Goal: Task Accomplishment & Management: Manage account settings

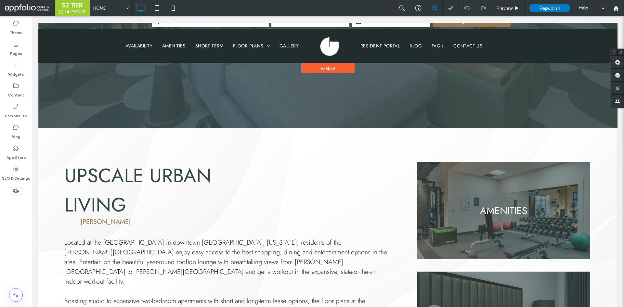
scroll to position [293, 0]
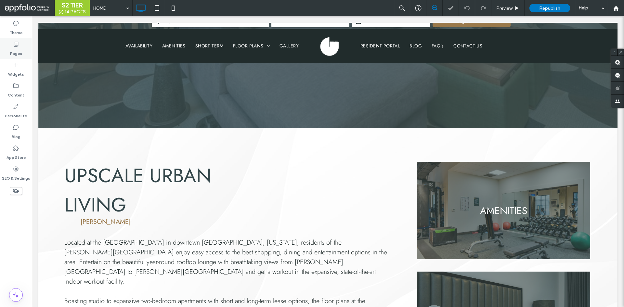
click at [20, 54] on label "Pages" at bounding box center [16, 51] width 12 height 9
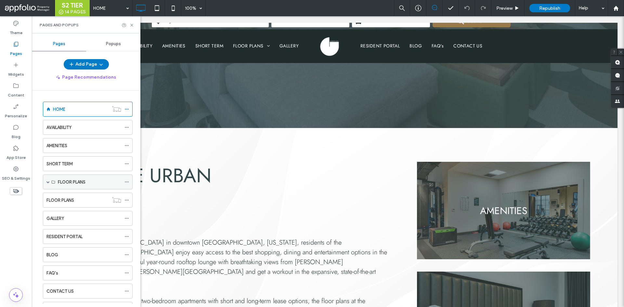
click at [72, 179] on label "FLOOR PLANS" at bounding box center [72, 182] width 28 height 11
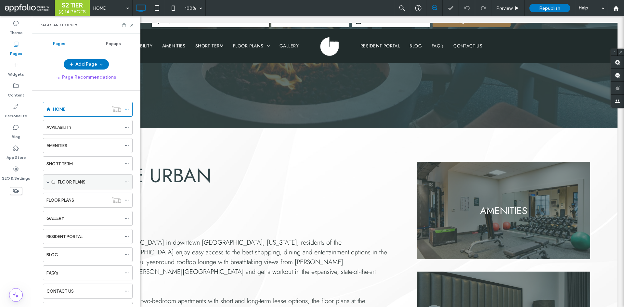
click at [48, 184] on span at bounding box center [47, 182] width 3 height 14
click at [85, 197] on label "FLOOR PLANS" at bounding box center [72, 196] width 28 height 11
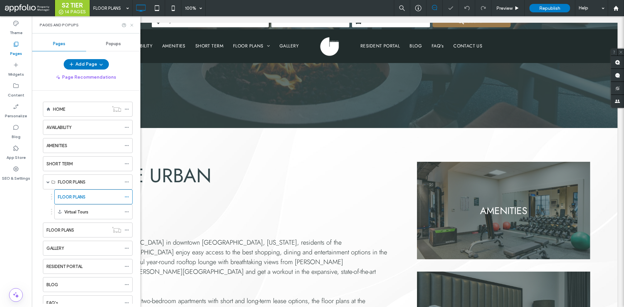
click at [133, 24] on use at bounding box center [131, 25] width 3 height 3
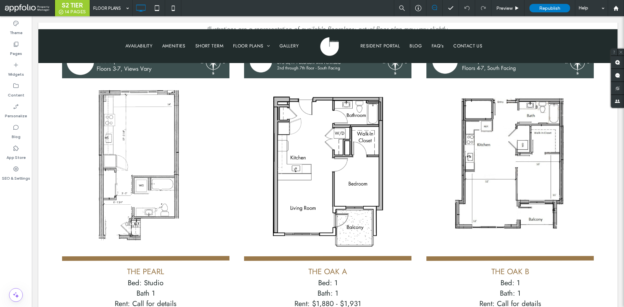
scroll to position [325, 0]
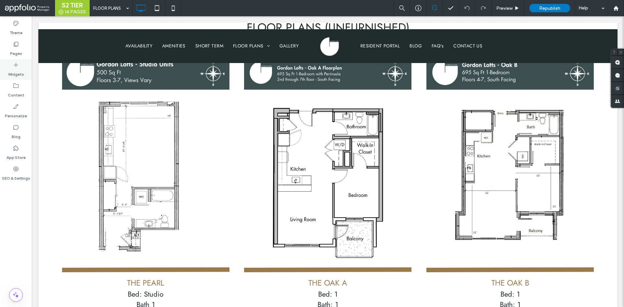
click at [22, 71] on label "Widgets" at bounding box center [16, 72] width 16 height 9
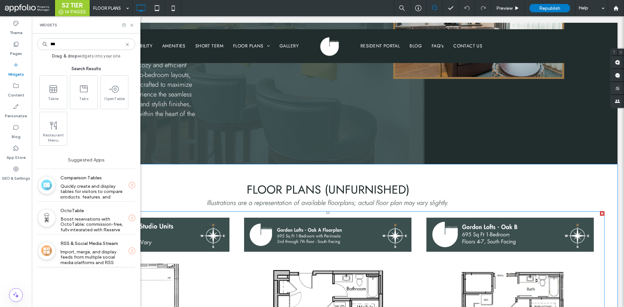
scroll to position [163, 0]
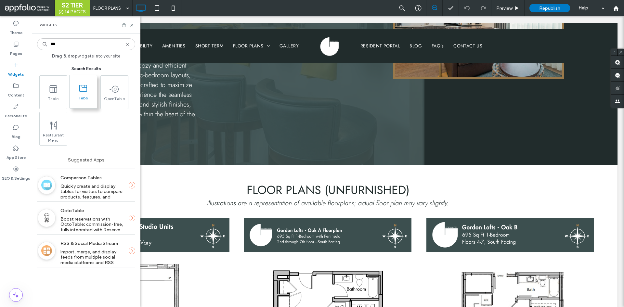
type input "***"
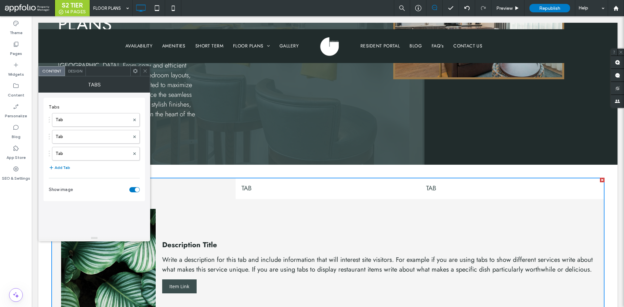
click at [96, 112] on div "Tab Tab Tab" at bounding box center [94, 135] width 91 height 51
click at [90, 116] on label "Tab" at bounding box center [93, 119] width 74 height 13
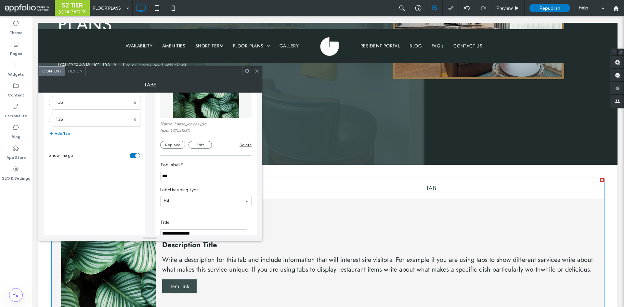
scroll to position [33, 0]
drag, startPoint x: 255, startPoint y: 71, endPoint x: 232, endPoint y: 109, distance: 44.4
click at [255, 71] on icon at bounding box center [257, 71] width 5 height 5
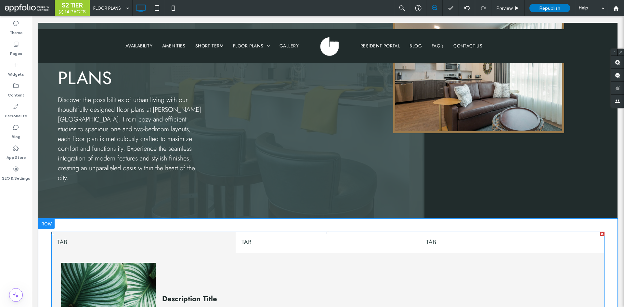
scroll to position [98, 0]
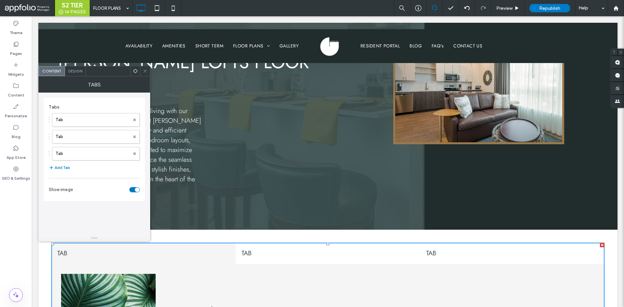
click at [72, 74] on div "Design" at bounding box center [75, 71] width 21 height 10
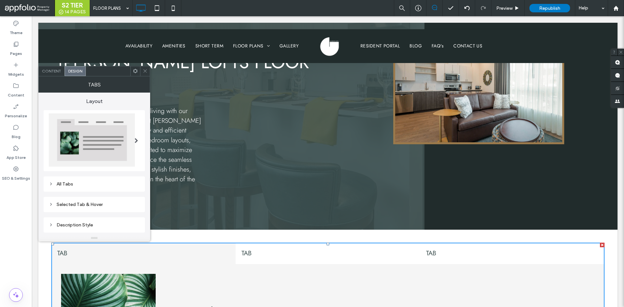
click at [133, 140] on div at bounding box center [136, 141] width 13 height 64
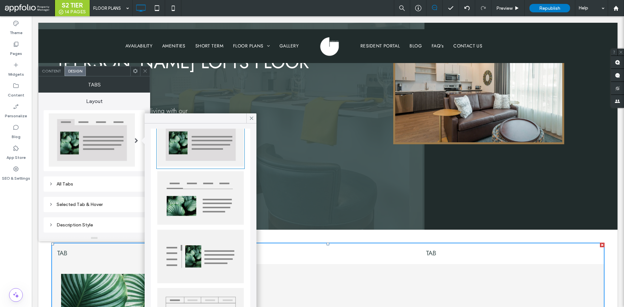
scroll to position [64, 0]
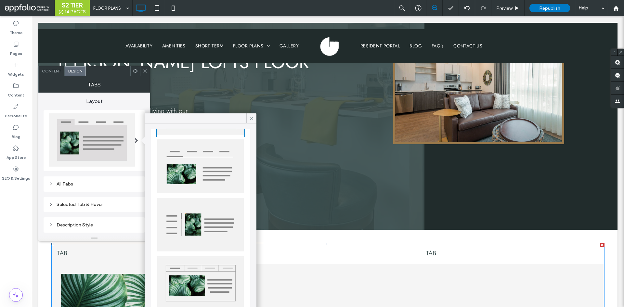
click at [114, 182] on div "All Tabs" at bounding box center [94, 184] width 91 height 6
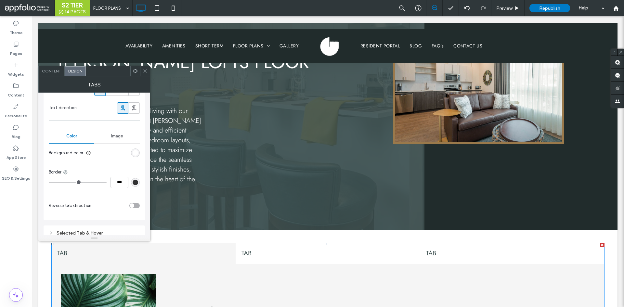
scroll to position [228, 0]
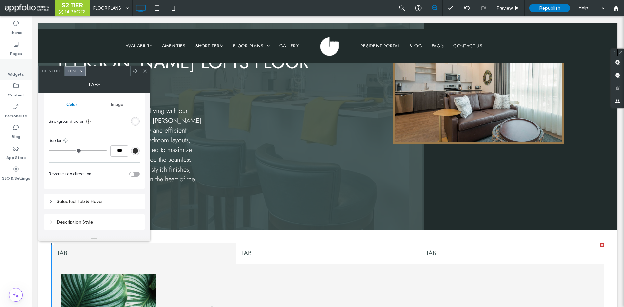
click at [26, 72] on div "Widgets" at bounding box center [16, 69] width 32 height 21
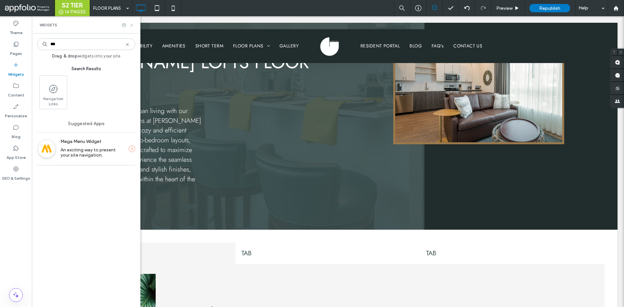
type input "***"
click at [132, 25] on icon at bounding box center [131, 25] width 5 height 5
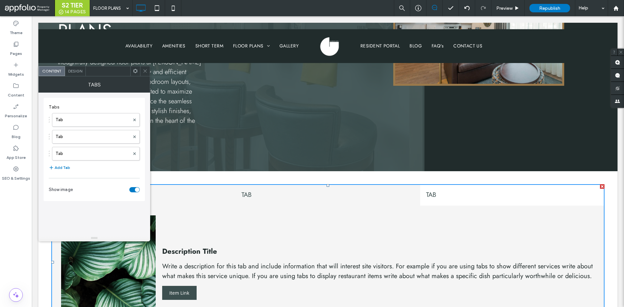
scroll to position [163, 0]
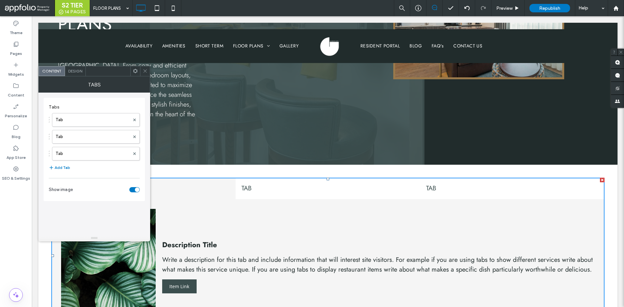
click at [79, 72] on span "Design" at bounding box center [75, 71] width 14 height 5
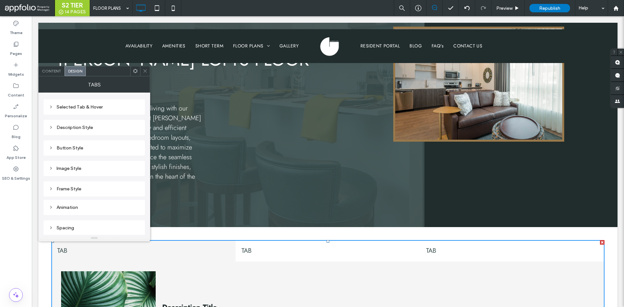
scroll to position [98, 0]
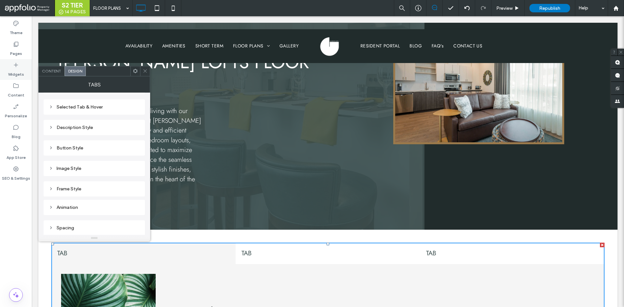
click at [30, 68] on div "Widgets" at bounding box center [16, 69] width 32 height 21
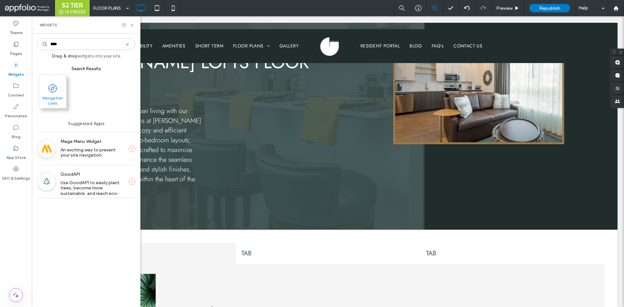
type input "****"
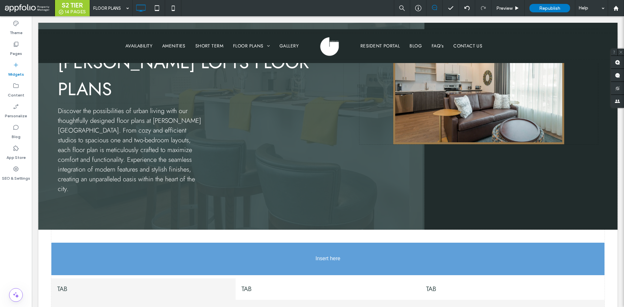
scroll to position [114, 0]
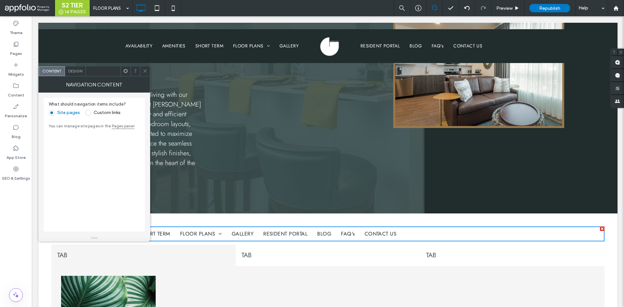
click at [95, 111] on label "Custom links" at bounding box center [107, 113] width 27 height 6
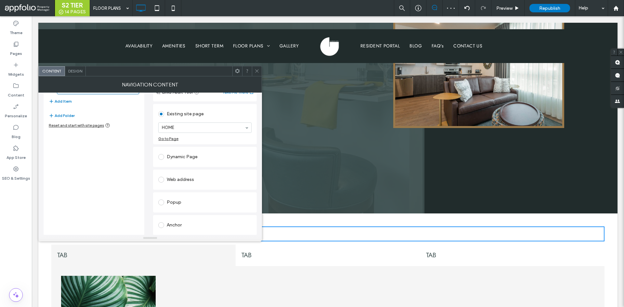
scroll to position [46, 0]
click at [187, 226] on div "Anchor" at bounding box center [204, 225] width 93 height 10
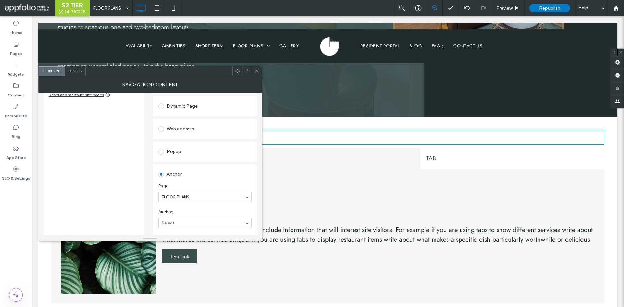
scroll to position [211, 0]
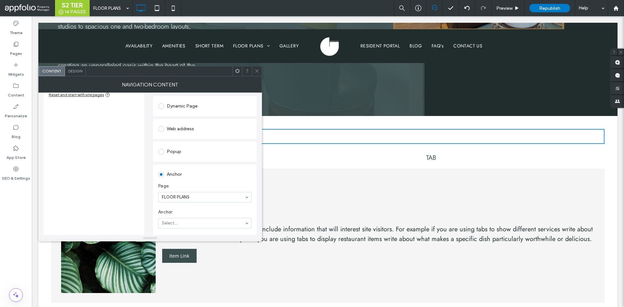
click at [256, 68] on span at bounding box center [257, 71] width 5 height 10
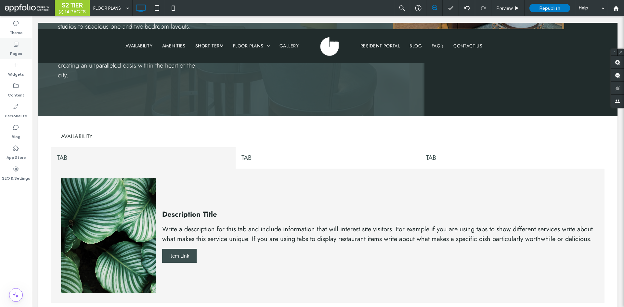
click at [14, 51] on label "Pages" at bounding box center [16, 51] width 12 height 9
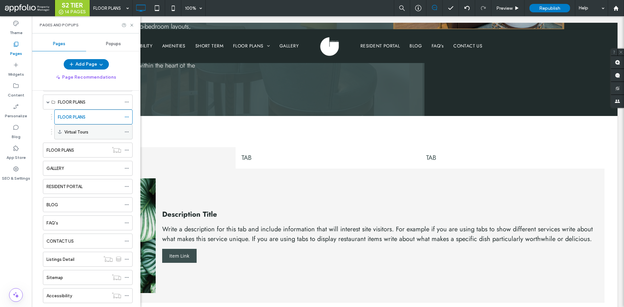
scroll to position [65, 0]
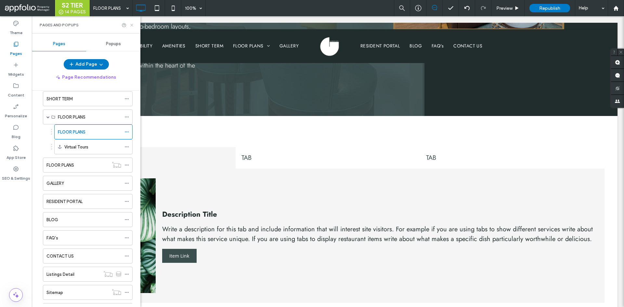
drag, startPoint x: 132, startPoint y: 24, endPoint x: 103, endPoint y: 13, distance: 31.0
click at [132, 24] on use at bounding box center [131, 25] width 3 height 3
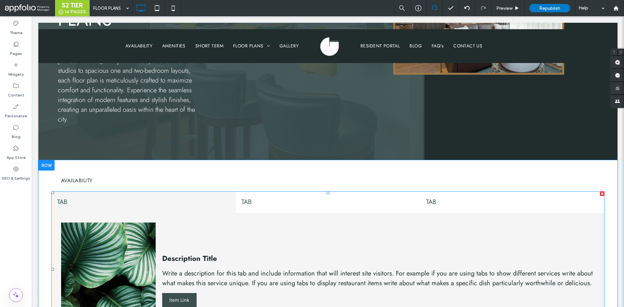
scroll to position [114, 0]
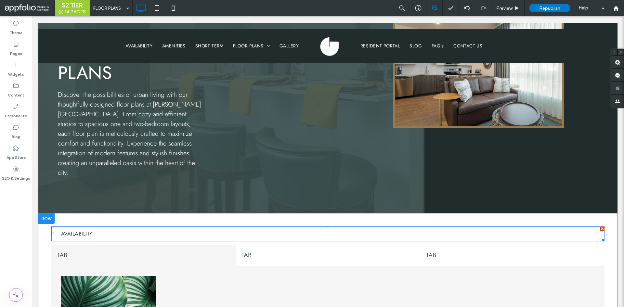
click at [195, 227] on nav "AVAILABILITY" at bounding box center [327, 234] width 553 height 15
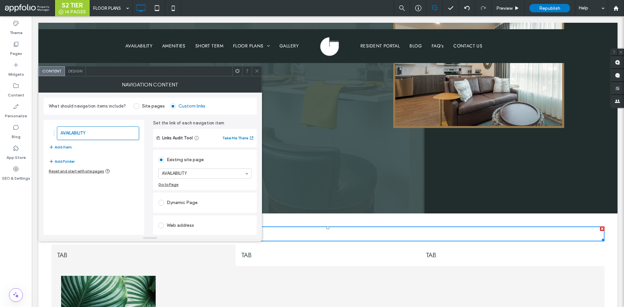
click at [79, 71] on span "Design" at bounding box center [75, 71] width 14 height 5
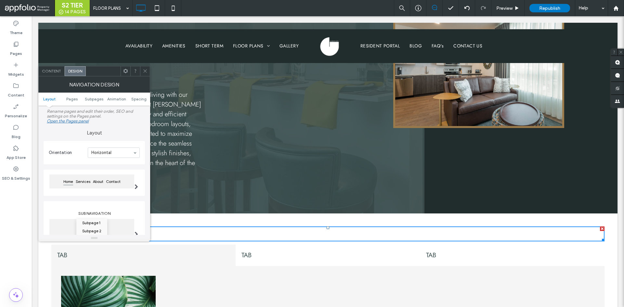
scroll to position [98, 0]
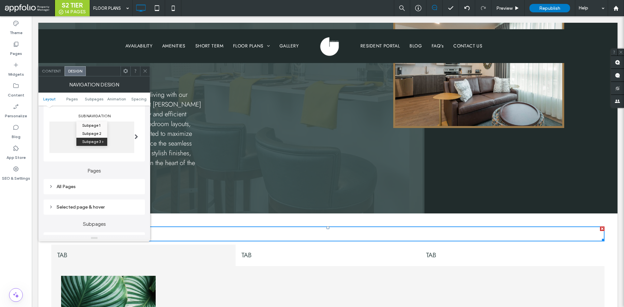
click at [128, 146] on div "Subpage 1 Subpage 2 Subpage 3" at bounding box center [91, 138] width 85 height 32
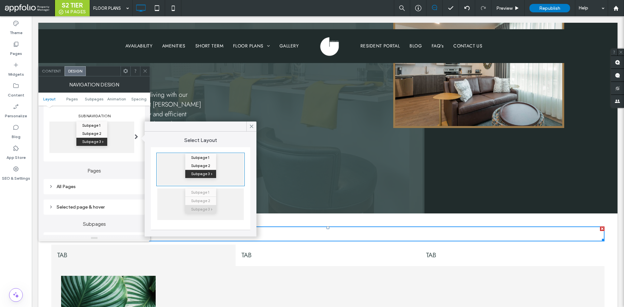
click at [121, 163] on label "Pages" at bounding box center [94, 168] width 101 height 12
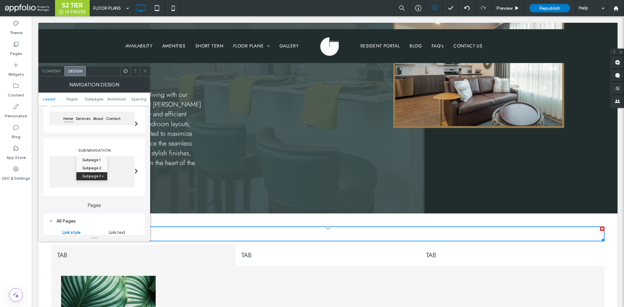
scroll to position [0, 0]
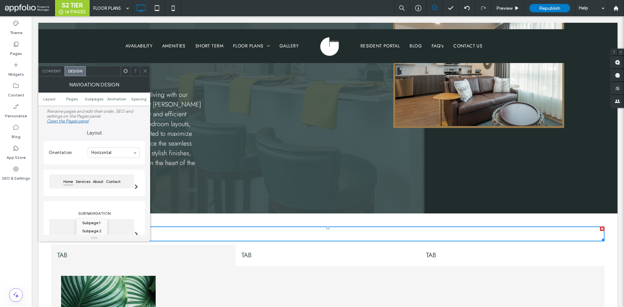
click at [130, 159] on section "Orientation Horizontal" at bounding box center [94, 152] width 91 height 17
click at [127, 134] on label "Layout" at bounding box center [94, 130] width 101 height 12
click at [147, 67] on span at bounding box center [145, 71] width 5 height 10
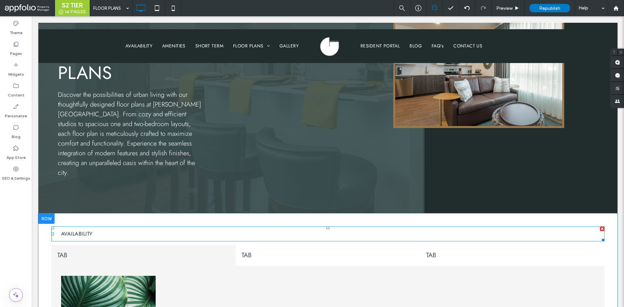
drag, startPoint x: 597, startPoint y: 191, endPoint x: 337, endPoint y: 315, distance: 288.4
click at [600, 227] on div at bounding box center [602, 229] width 5 height 5
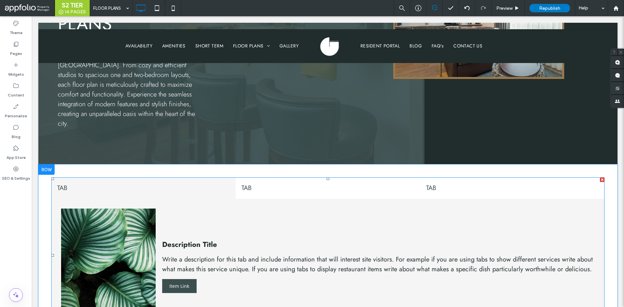
scroll to position [163, 0]
click at [600, 178] on div at bounding box center [602, 180] width 5 height 5
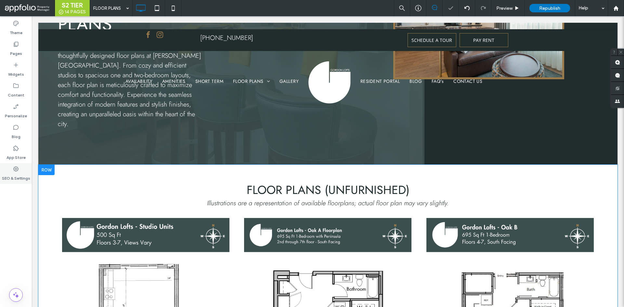
click at [17, 171] on use at bounding box center [15, 168] width 5 height 5
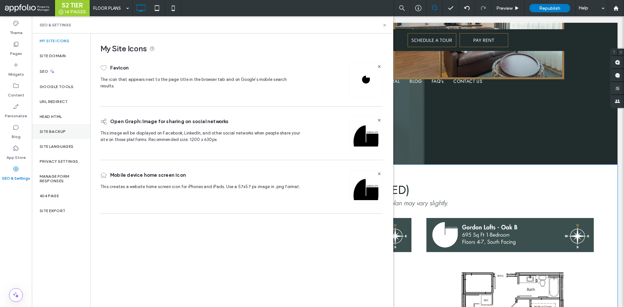
click at [75, 131] on div "Site Backup" at bounding box center [61, 131] width 59 height 15
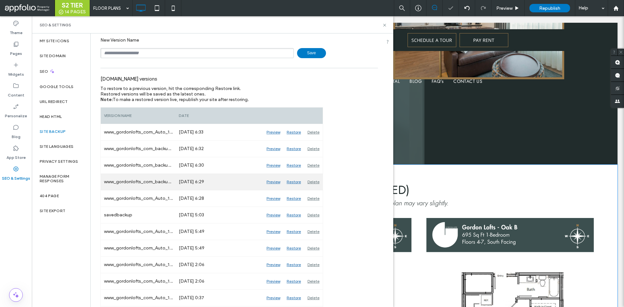
scroll to position [65, 0]
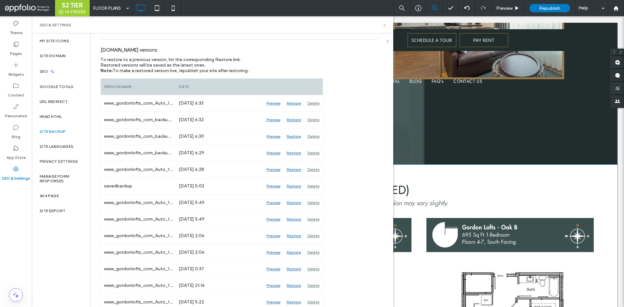
click at [383, 25] on icon at bounding box center [384, 25] width 5 height 5
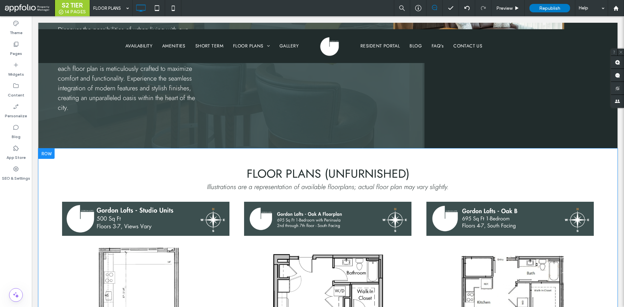
scroll to position [228, 0]
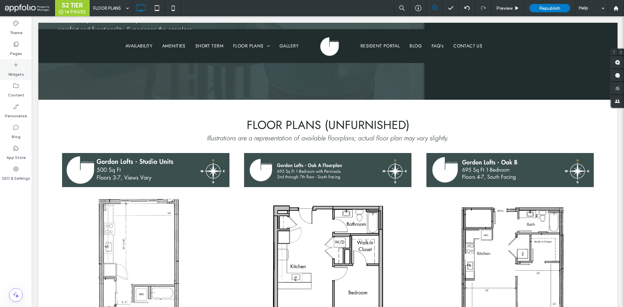
click at [23, 64] on div "Widgets" at bounding box center [16, 69] width 32 height 21
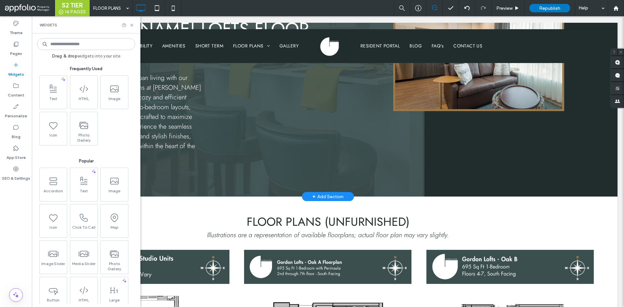
scroll to position [130, 0]
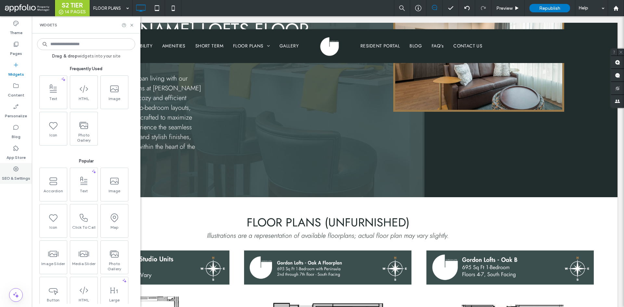
click at [8, 175] on label "SEO & Settings" at bounding box center [16, 176] width 28 height 9
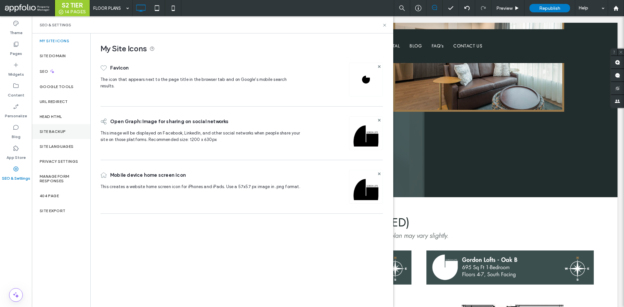
click at [59, 133] on label "Site Backup" at bounding box center [53, 131] width 26 height 5
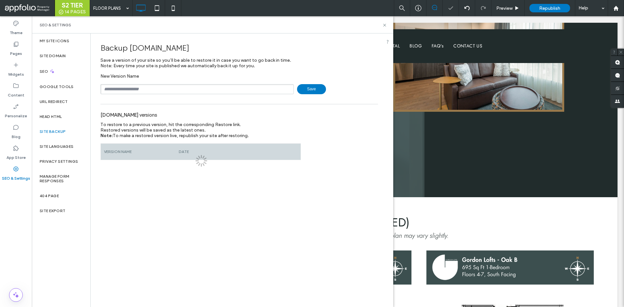
click at [172, 84] on div "New Version Name Save" at bounding box center [239, 83] width 278 height 21
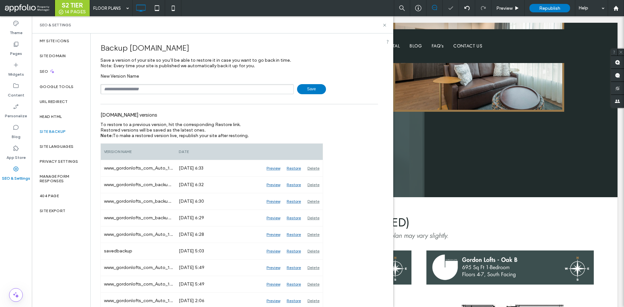
click at [177, 91] on input "text" at bounding box center [196, 89] width 193 height 10
type input "******"
click at [302, 91] on span "Save" at bounding box center [311, 89] width 29 height 10
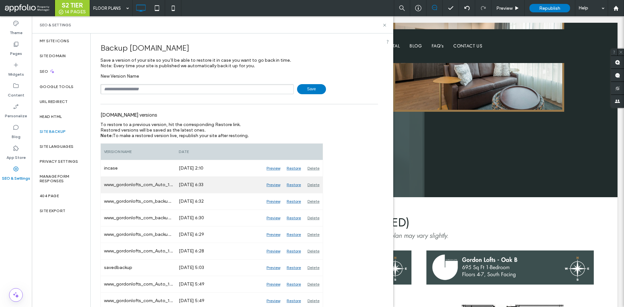
click at [275, 186] on div "Preview" at bounding box center [273, 185] width 20 height 16
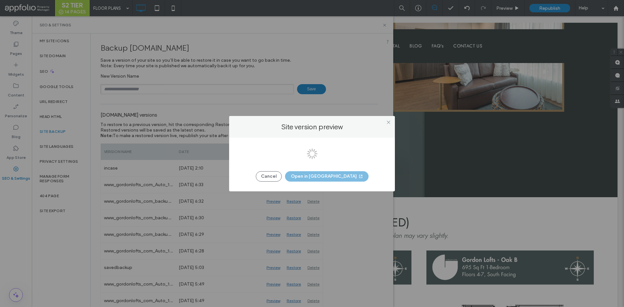
click at [343, 179] on div at bounding box center [312, 153] width 624 height 307
click at [341, 178] on button "Open in New Tab" at bounding box center [327, 176] width 84 height 10
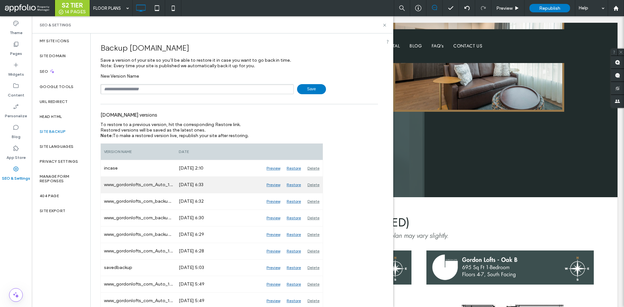
click at [292, 186] on div "Restore" at bounding box center [293, 185] width 21 height 16
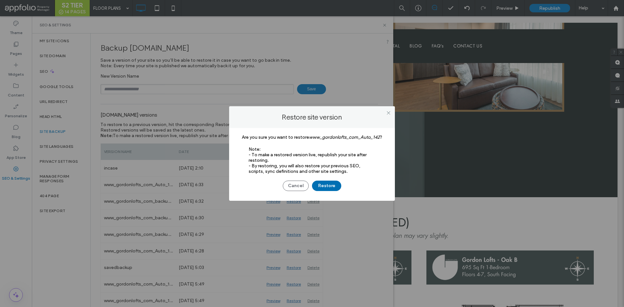
click at [329, 185] on button "Restore" at bounding box center [326, 186] width 29 height 10
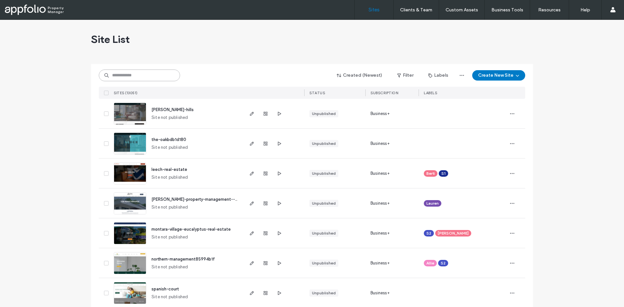
click at [135, 73] on input at bounding box center [139, 76] width 81 height 12
paste input "**********"
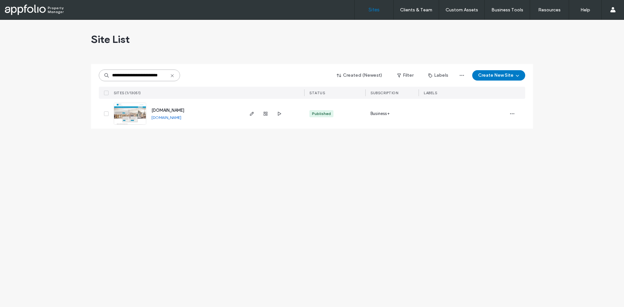
type input "**********"
click at [134, 121] on link at bounding box center [130, 114] width 33 height 22
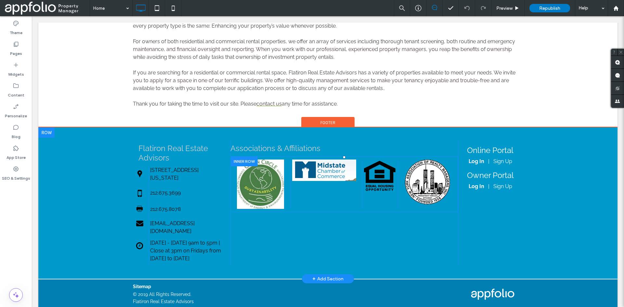
click at [371, 203] on div "Click To Paste" at bounding box center [380, 184] width 36 height 49
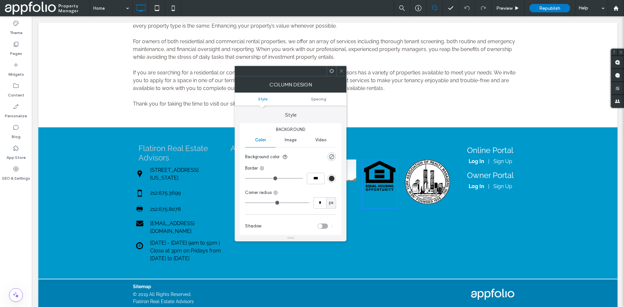
click at [341, 70] on icon at bounding box center [341, 71] width 5 height 5
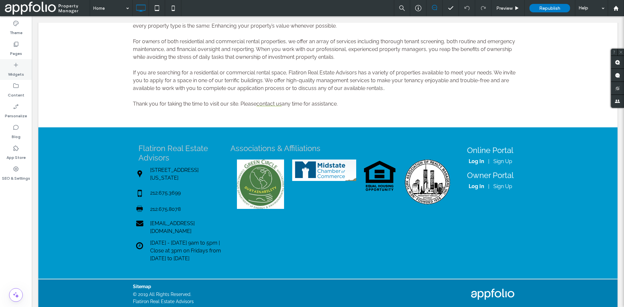
click at [15, 70] on label "Widgets" at bounding box center [16, 72] width 16 height 9
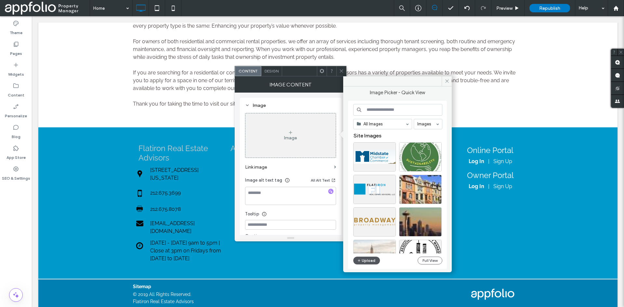
click at [376, 261] on button "Upload" at bounding box center [366, 261] width 27 height 8
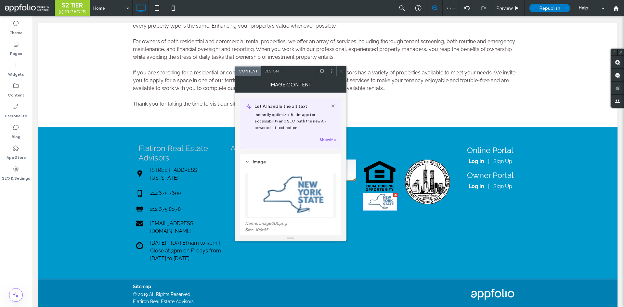
click at [341, 69] on icon at bounding box center [341, 71] width 5 height 5
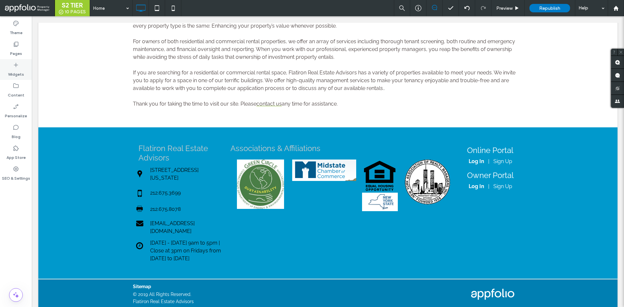
click at [12, 67] on div "Widgets" at bounding box center [16, 69] width 32 height 21
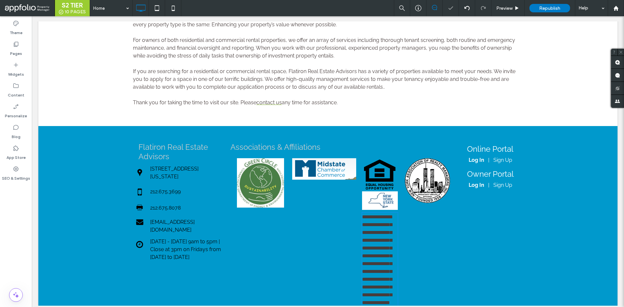
scroll to position [402, 0]
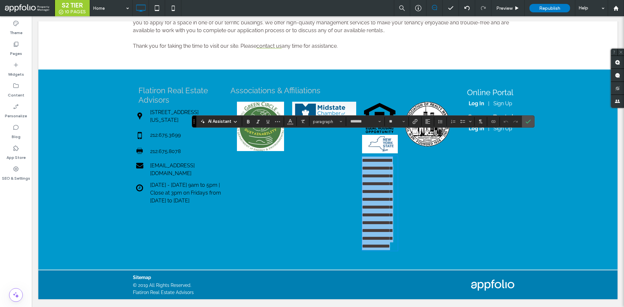
click at [384, 172] on p "**********" at bounding box center [380, 204] width 36 height 94
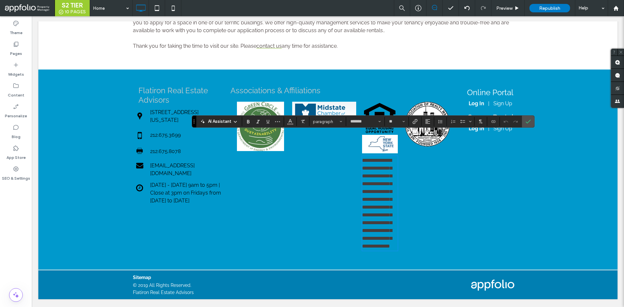
scroll to position [322, 0]
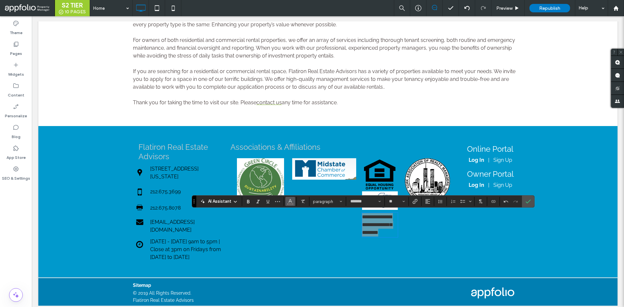
click at [286, 202] on button "Color" at bounding box center [290, 201] width 10 height 9
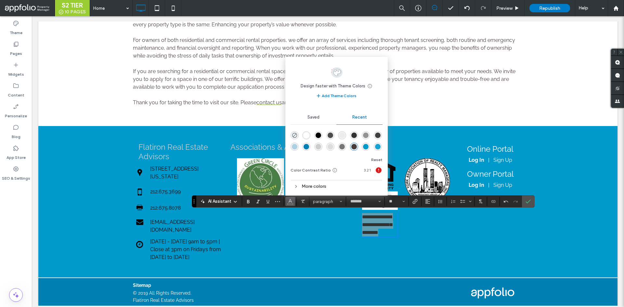
click at [307, 137] on div "rgba(255, 255, 255, 1)" at bounding box center [307, 136] width 6 height 6
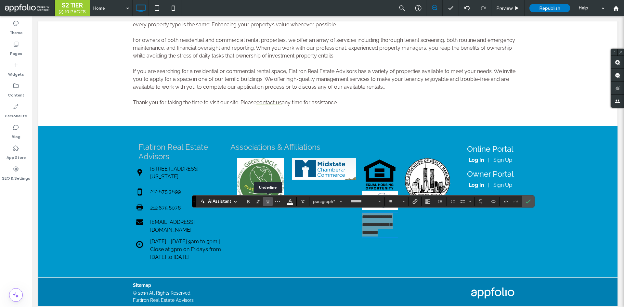
click at [266, 202] on icon "Underline" at bounding box center [267, 201] width 5 height 5
click at [529, 201] on icon "Confirm" at bounding box center [528, 201] width 5 height 5
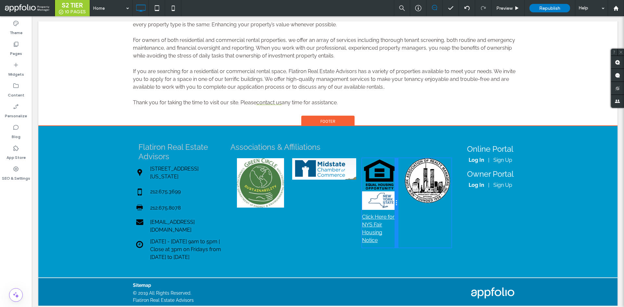
drag, startPoint x: 395, startPoint y: 243, endPoint x: 400, endPoint y: 232, distance: 11.8
click at [400, 232] on div "Click To Paste Click To Paste Click Here for NYS Fair Housing Notice Click To P…" at bounding box center [344, 202] width 215 height 89
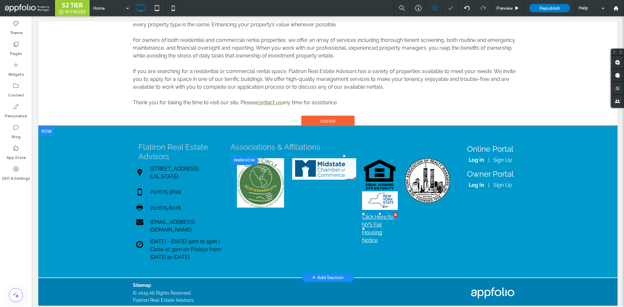
click at [376, 236] on span "Click Here for NYS Fair Housing Notice" at bounding box center [378, 229] width 33 height 30
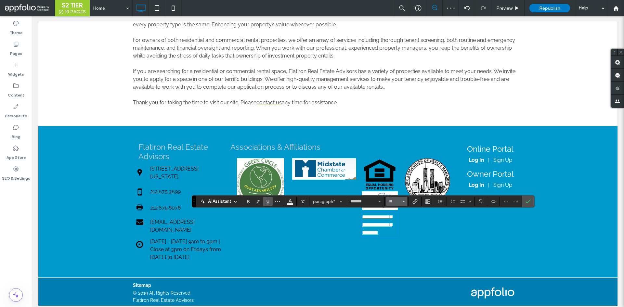
click at [403, 203] on icon "Size" at bounding box center [403, 201] width 3 height 3
click at [400, 164] on label "12" at bounding box center [396, 161] width 21 height 9
type input "**"
click at [526, 200] on icon "Confirm" at bounding box center [528, 201] width 5 height 5
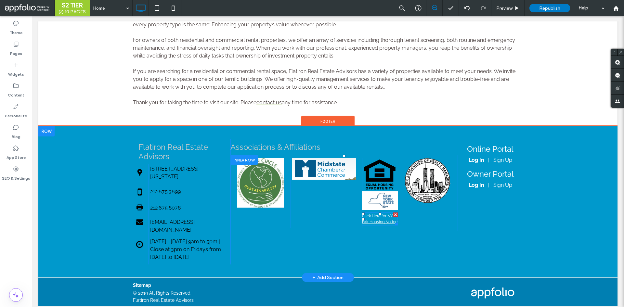
drag, startPoint x: 388, startPoint y: 215, endPoint x: 392, endPoint y: 227, distance: 12.4
click at [388, 215] on span "Click Here for NYS Fair Housing Notice" at bounding box center [379, 219] width 35 height 10
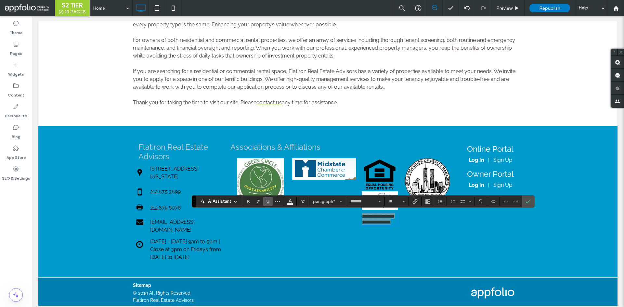
click at [409, 202] on section at bounding box center [415, 201] width 13 height 9
click at [414, 202] on use "Link" at bounding box center [415, 201] width 5 height 5
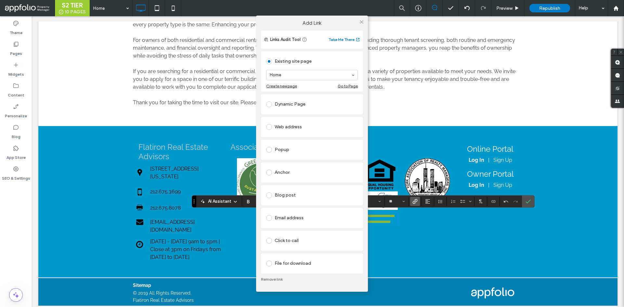
click at [301, 126] on div "Web address" at bounding box center [312, 127] width 92 height 10
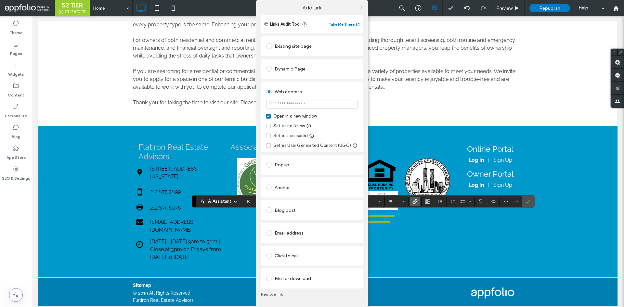
click at [306, 109] on input "url" at bounding box center [312, 104] width 92 height 8
type input "**********"
click at [356, 92] on div "Web address" at bounding box center [312, 91] width 92 height 10
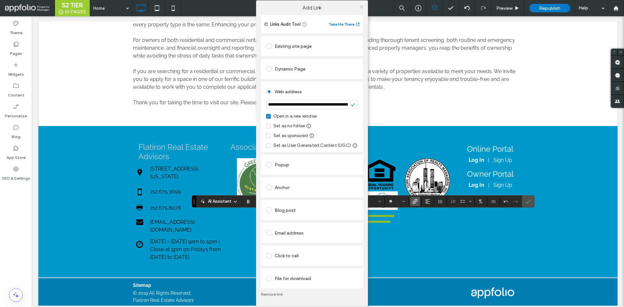
click at [361, 5] on icon at bounding box center [361, 7] width 5 height 5
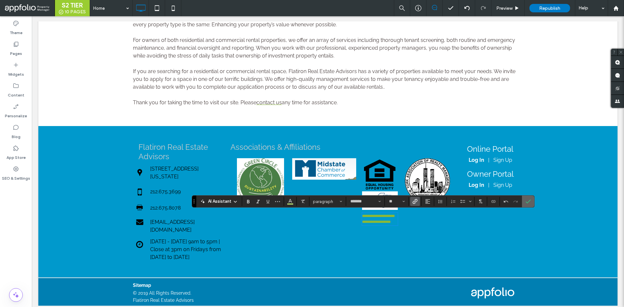
drag, startPoint x: 528, startPoint y: 198, endPoint x: 488, endPoint y: 185, distance: 42.0
click at [528, 198] on span "Confirm" at bounding box center [527, 202] width 3 height 12
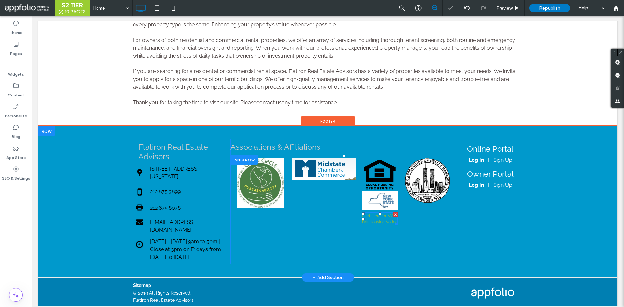
click at [381, 221] on link "Click Here for NYS Fair Housing Notice" at bounding box center [379, 219] width 35 height 10
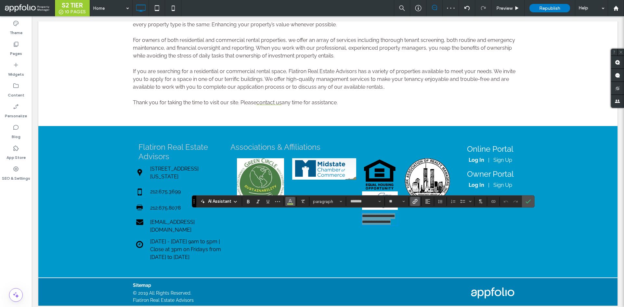
click at [288, 203] on icon "Color" at bounding box center [290, 200] width 5 height 5
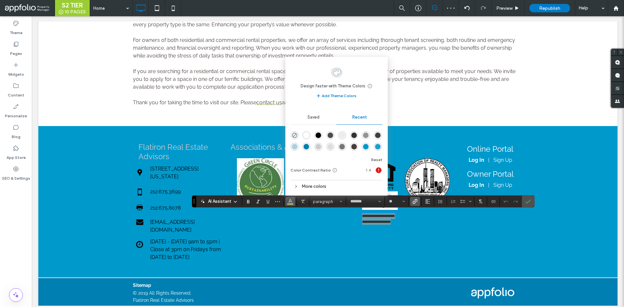
click at [306, 133] on div "rgba(255, 255, 255, 1)" at bounding box center [307, 136] width 6 height 6
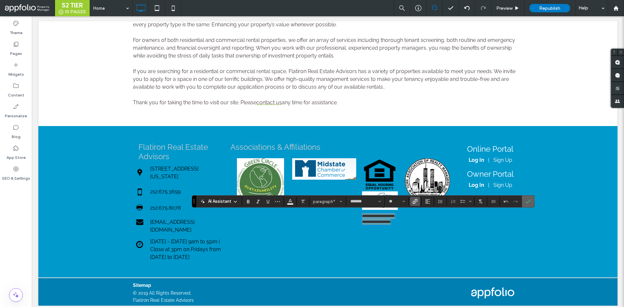
click at [527, 202] on use "Confirm" at bounding box center [528, 202] width 5 height 4
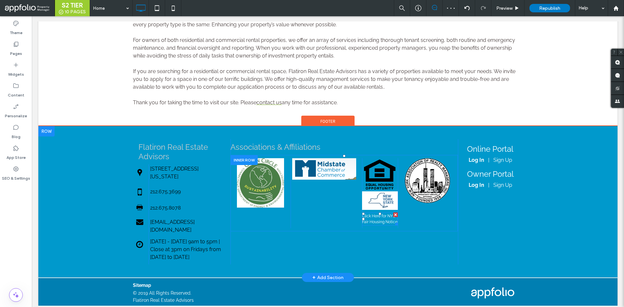
click at [373, 222] on link "Click Here for NYS Fair Housing Notice" at bounding box center [379, 219] width 35 height 10
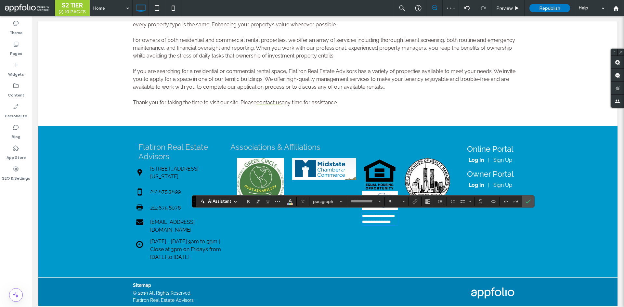
type input "*******"
type input "**"
click at [267, 203] on icon "Underline" at bounding box center [267, 201] width 5 height 5
click at [529, 199] on span "Confirm" at bounding box center [528, 201] width 5 height 11
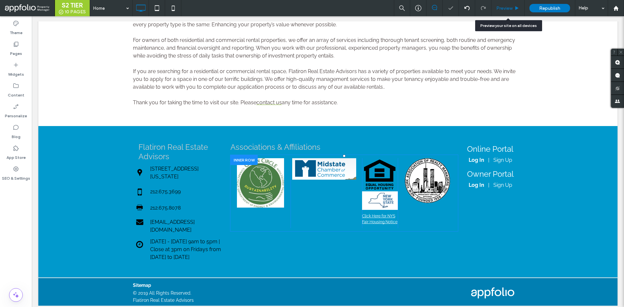
click at [511, 14] on div "Preview" at bounding box center [508, 8] width 33 height 16
click at [511, 6] on span "Preview" at bounding box center [504, 9] width 16 height 6
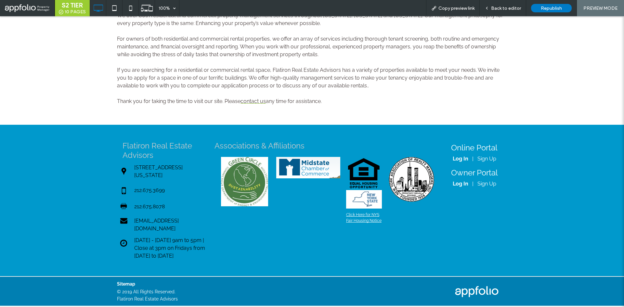
scroll to position [309, 0]
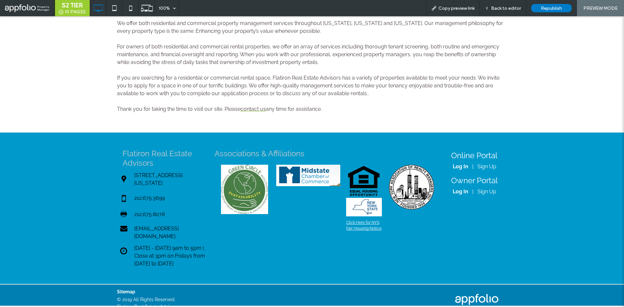
click at [361, 230] on link "Click Here for NYS Fair Housing Notice" at bounding box center [363, 225] width 35 height 10
click at [361, 228] on link "Click Here for NYS Fair Housing Notice" at bounding box center [363, 225] width 35 height 10
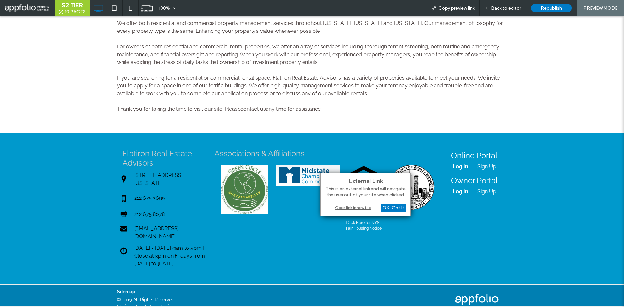
click at [358, 209] on div "Open link in new tab" at bounding box center [365, 207] width 81 height 7
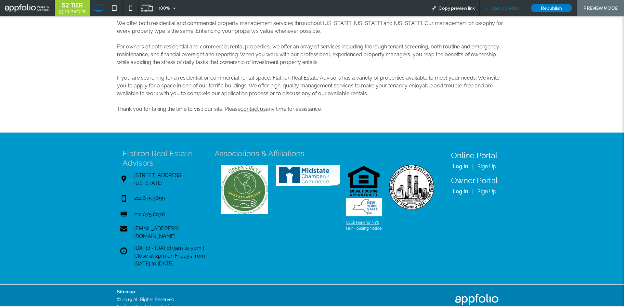
click at [512, 8] on span "Back to editor" at bounding box center [506, 9] width 30 height 6
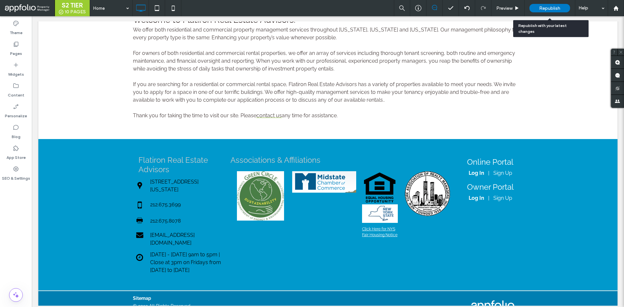
click at [538, 8] on div "Republish" at bounding box center [550, 8] width 41 height 8
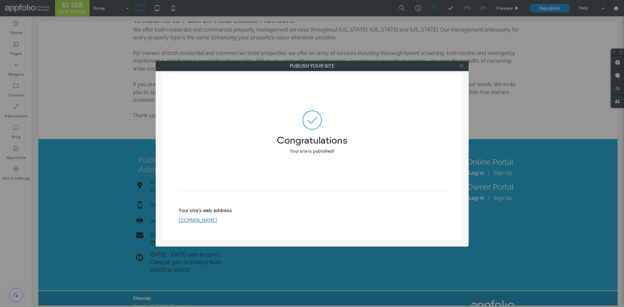
click at [460, 67] on icon at bounding box center [461, 65] width 5 height 5
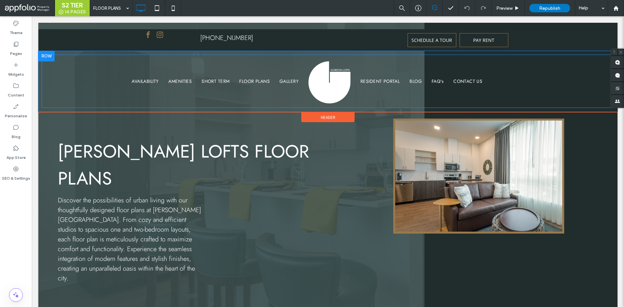
scroll to position [7, 0]
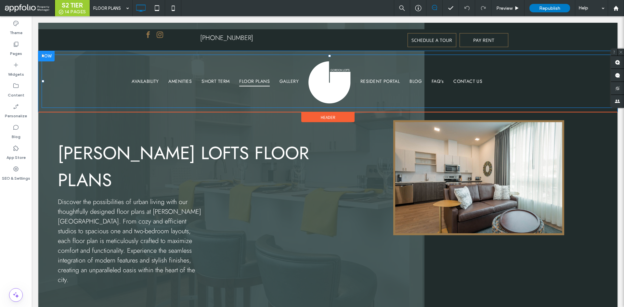
click at [253, 84] on span "FLOOR PLANS" at bounding box center [254, 81] width 31 height 10
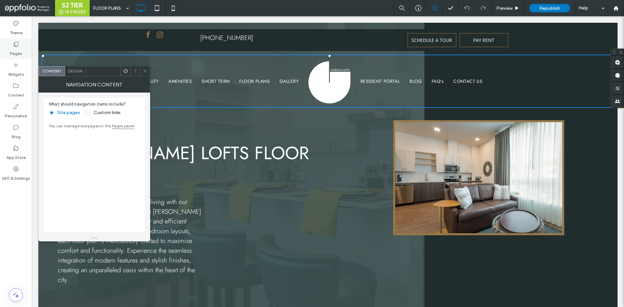
click at [22, 51] on div "Pages" at bounding box center [16, 48] width 32 height 21
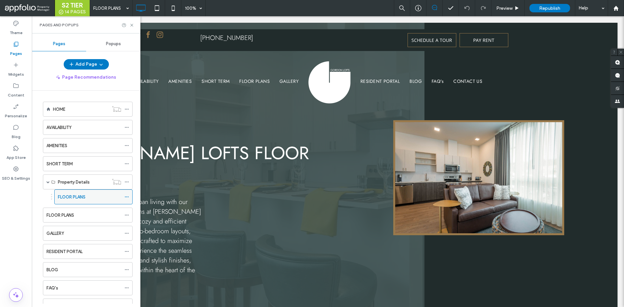
click at [75, 196] on label "FLOOR PLANS" at bounding box center [72, 196] width 28 height 11
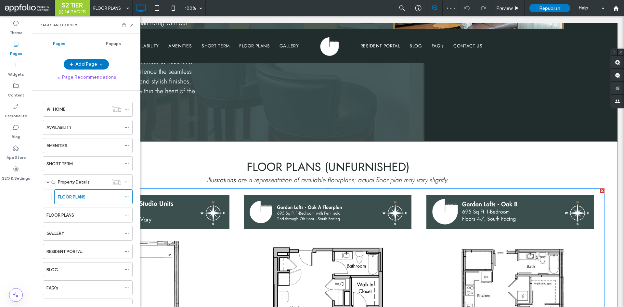
scroll to position [98, 0]
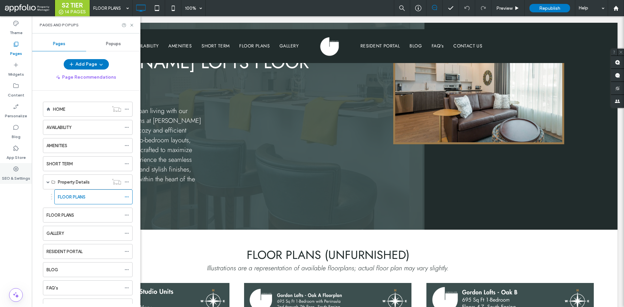
click at [18, 166] on icon at bounding box center [16, 169] width 7 height 7
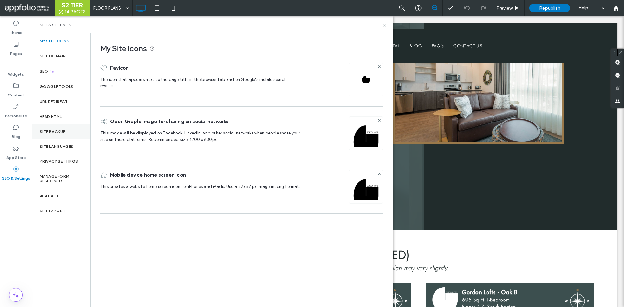
click at [73, 138] on div "Site Backup" at bounding box center [61, 131] width 59 height 15
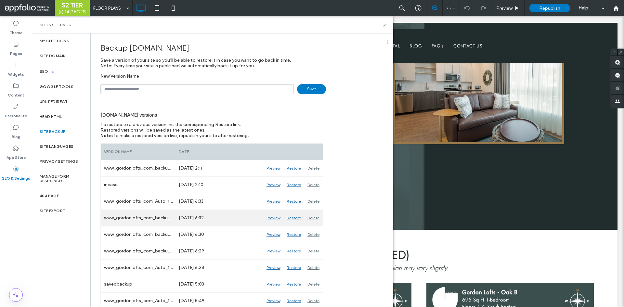
click at [272, 218] on div "Preview" at bounding box center [273, 218] width 20 height 16
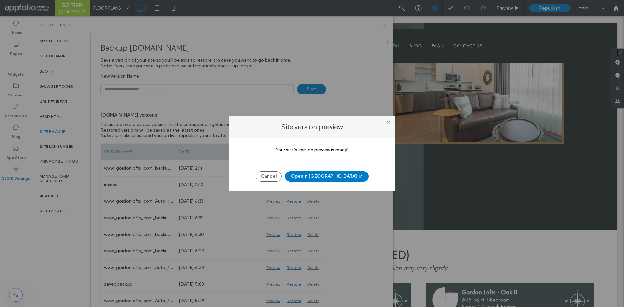
click at [328, 177] on button "Open in New Tab" at bounding box center [327, 176] width 84 height 10
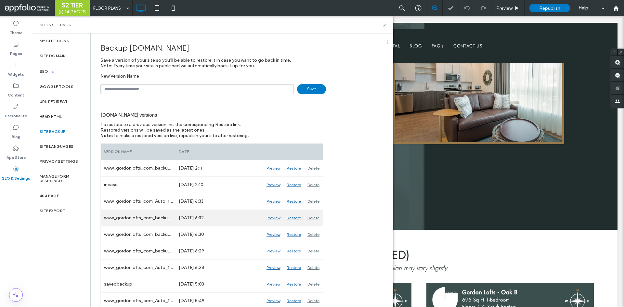
click at [299, 218] on div "Restore" at bounding box center [293, 218] width 21 height 16
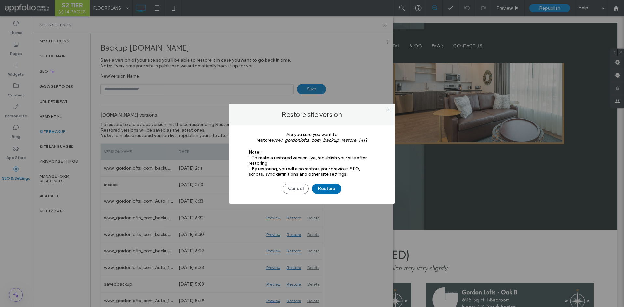
click at [331, 190] on button "Restore" at bounding box center [326, 189] width 29 height 10
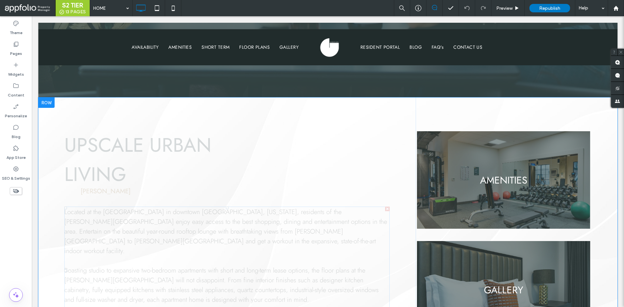
scroll to position [325, 0]
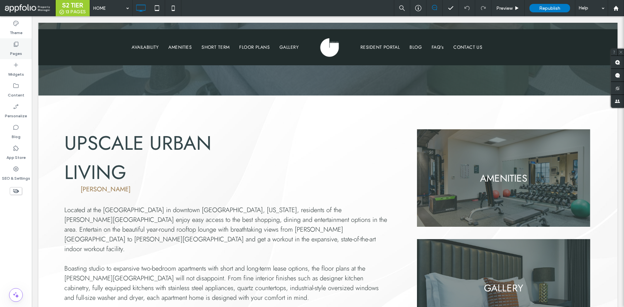
click at [22, 48] on div "Pages" at bounding box center [16, 48] width 32 height 21
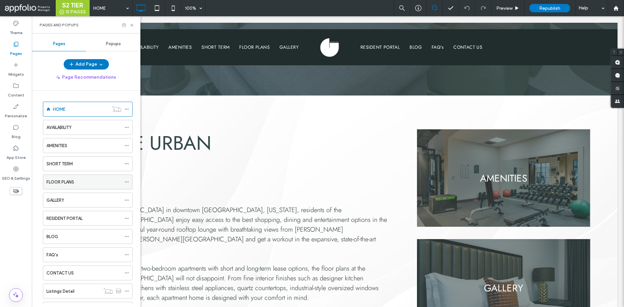
click at [75, 178] on div "FLOOR PLANS" at bounding box center [83, 182] width 75 height 14
click at [131, 25] on div at bounding box center [312, 153] width 624 height 307
click at [131, 23] on icon at bounding box center [131, 25] width 5 height 5
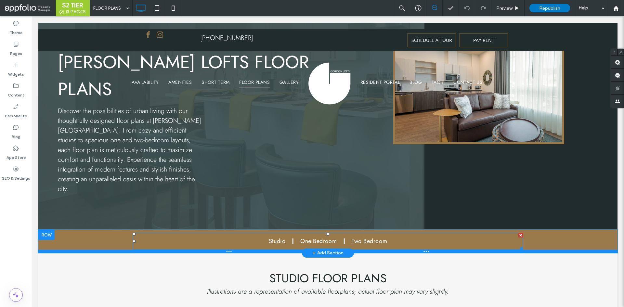
drag, startPoint x: 230, startPoint y: 208, endPoint x: 234, endPoint y: 232, distance: 24.6
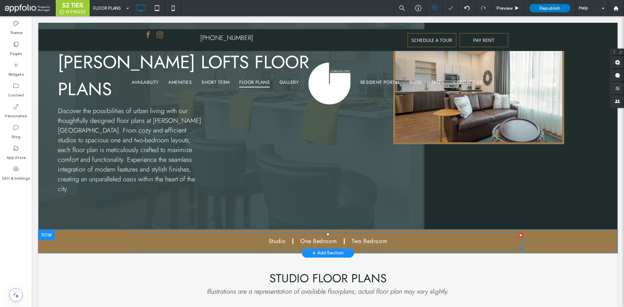
click at [218, 233] on nav "Studio One Bedroom Two Bedroom" at bounding box center [328, 241] width 390 height 17
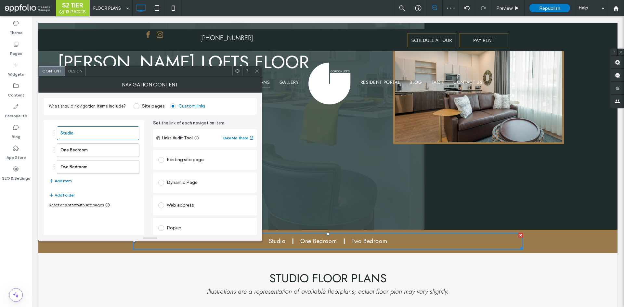
click at [255, 72] on icon at bounding box center [257, 71] width 5 height 5
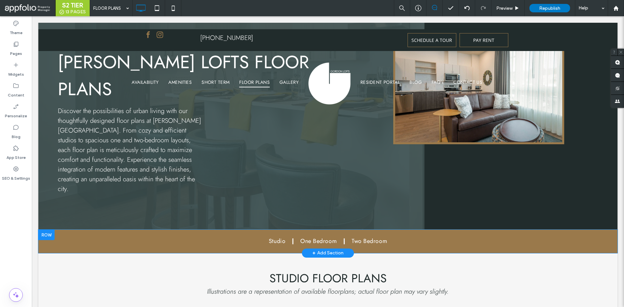
click at [88, 230] on div "Studio One Bedroom Two Bedroom Click To Paste Row + Add Section" at bounding box center [327, 241] width 579 height 23
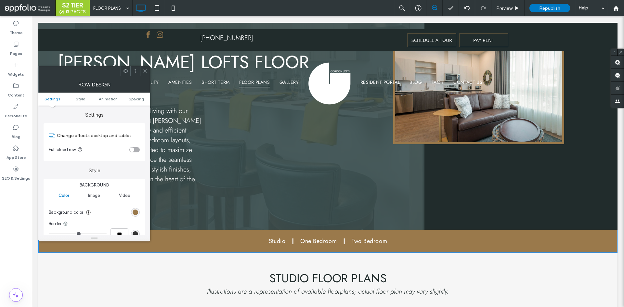
click at [146, 71] on icon at bounding box center [145, 71] width 5 height 5
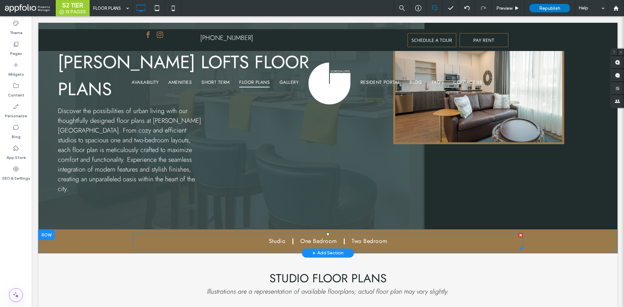
click at [204, 233] on nav "Studio One Bedroom Two Bedroom" at bounding box center [328, 241] width 390 height 17
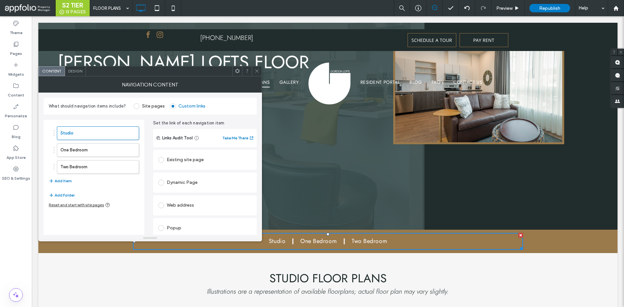
click at [258, 74] on span at bounding box center [257, 71] width 5 height 10
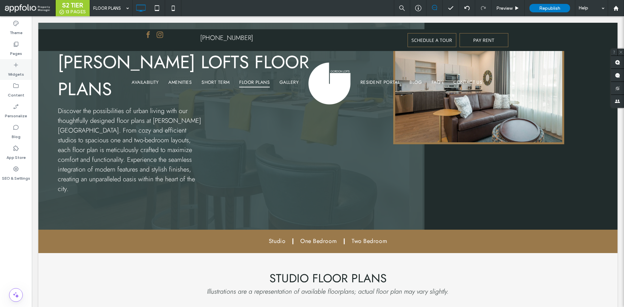
click at [20, 67] on div "Widgets" at bounding box center [16, 69] width 32 height 21
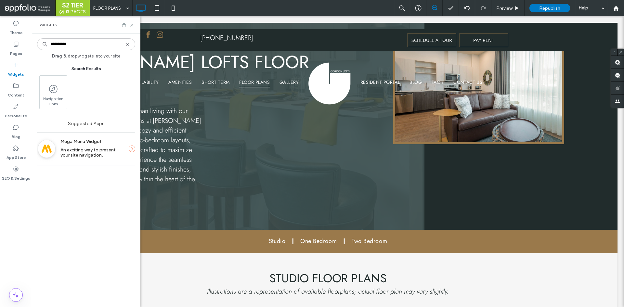
type input "**********"
drag, startPoint x: 132, startPoint y: 24, endPoint x: 223, endPoint y: 215, distance: 211.7
click at [132, 24] on icon at bounding box center [131, 25] width 5 height 5
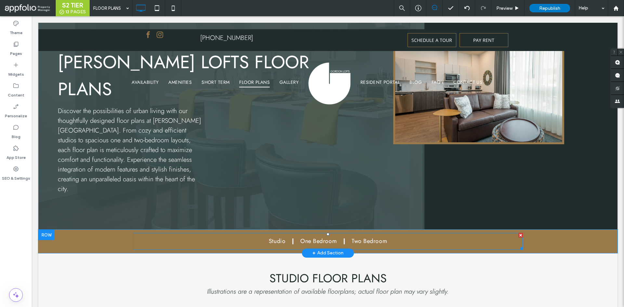
click at [221, 233] on nav "Studio One Bedroom Two Bedroom" at bounding box center [328, 241] width 390 height 17
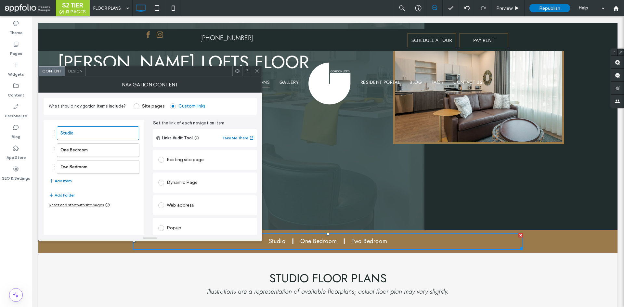
click at [262, 72] on div "Content Design" at bounding box center [150, 71] width 224 height 10
click at [256, 71] on icon at bounding box center [257, 71] width 5 height 5
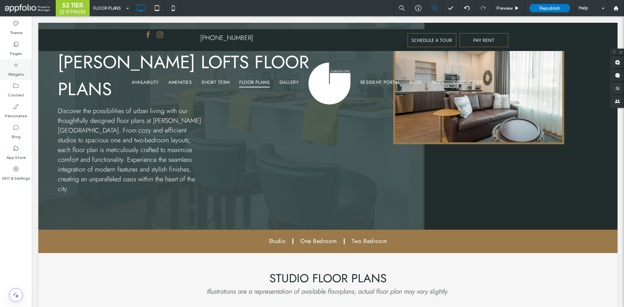
drag, startPoint x: 12, startPoint y: 64, endPoint x: 141, endPoint y: 64, distance: 129.4
click at [12, 64] on div "Widgets" at bounding box center [16, 69] width 32 height 21
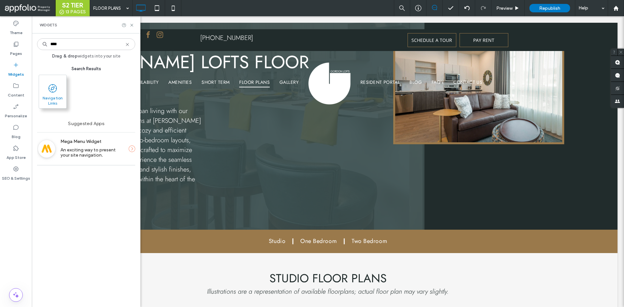
type input "****"
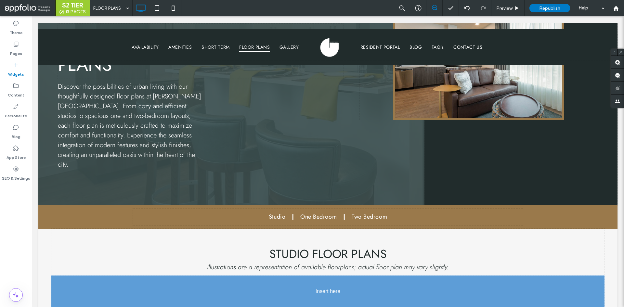
scroll to position [124, 0]
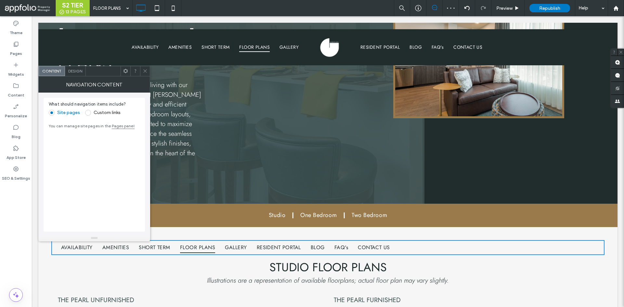
click at [103, 115] on label "Custom links" at bounding box center [107, 113] width 27 height 6
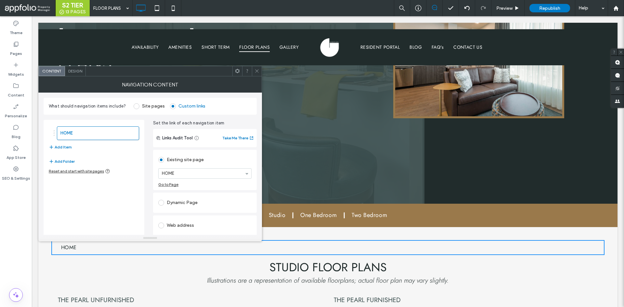
drag, startPoint x: 257, startPoint y: 70, endPoint x: 287, endPoint y: 132, distance: 69.8
click at [257, 70] on icon at bounding box center [257, 71] width 5 height 5
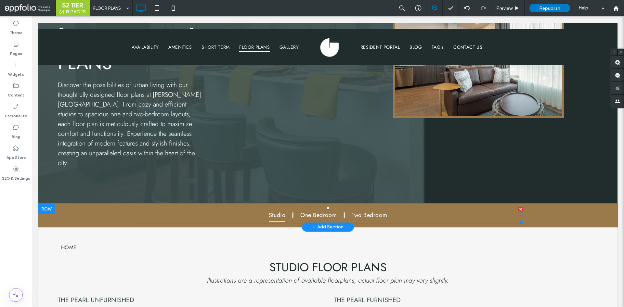
click at [277, 209] on span "Studio" at bounding box center [277, 215] width 17 height 12
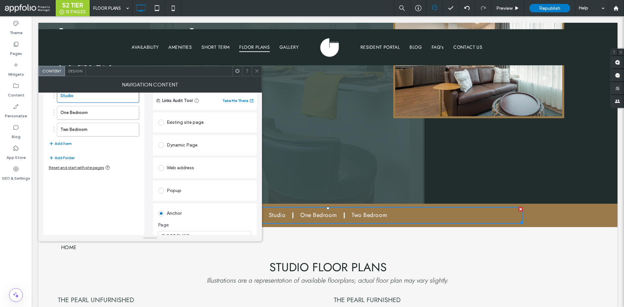
scroll to position [0, 0]
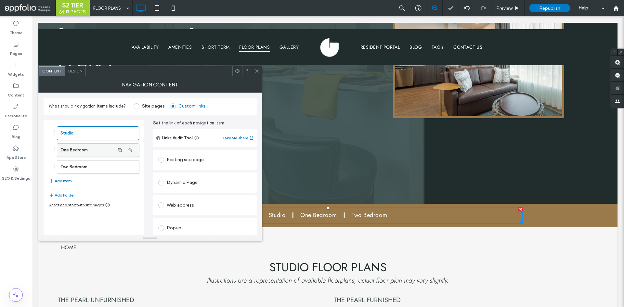
click at [86, 146] on label "One Bedroom" at bounding box center [87, 150] width 54 height 13
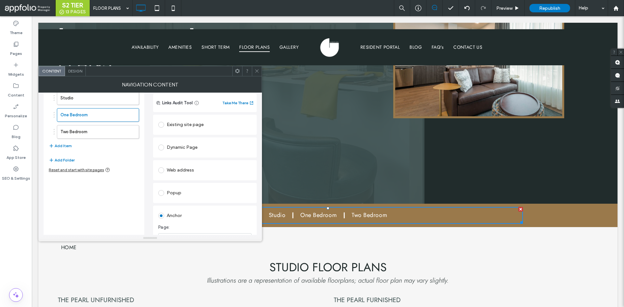
scroll to position [11, 0]
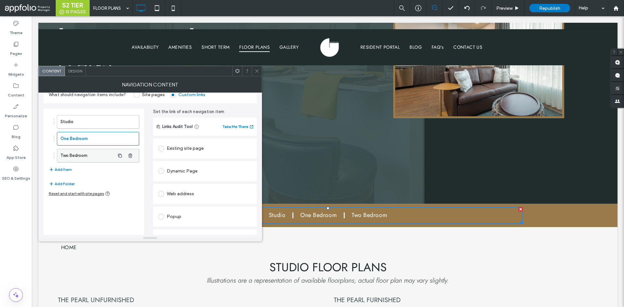
click at [78, 158] on label "Two Bedroom" at bounding box center [87, 155] width 54 height 13
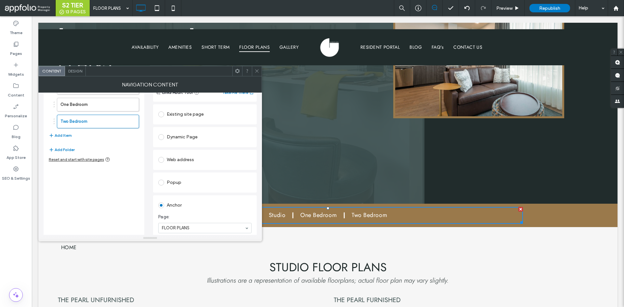
scroll to position [76, 0]
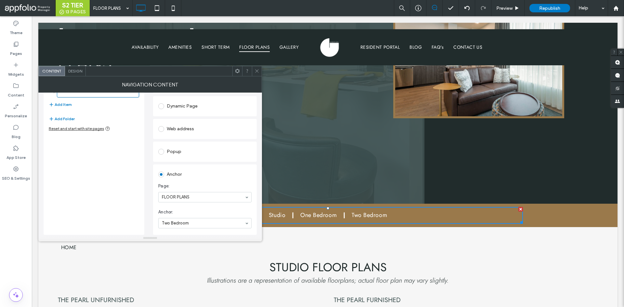
click at [255, 69] on icon at bounding box center [257, 71] width 5 height 5
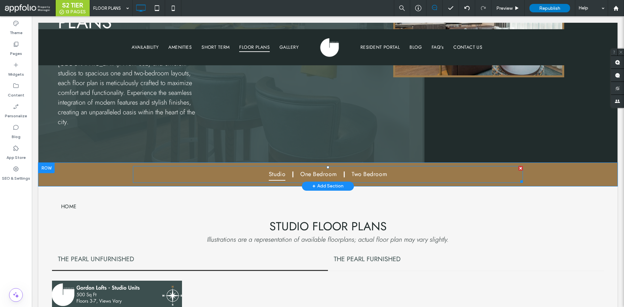
scroll to position [221, 0]
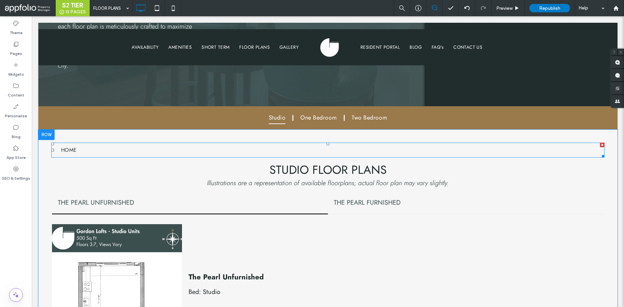
click at [600, 143] on div at bounding box center [602, 145] width 5 height 5
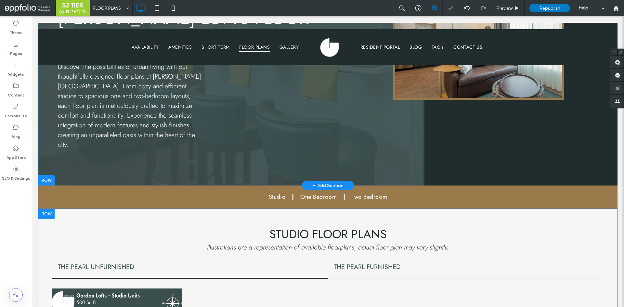
scroll to position [124, 0]
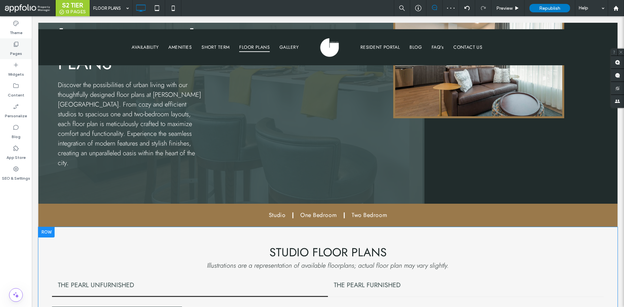
click at [23, 48] on div "Pages" at bounding box center [16, 48] width 32 height 21
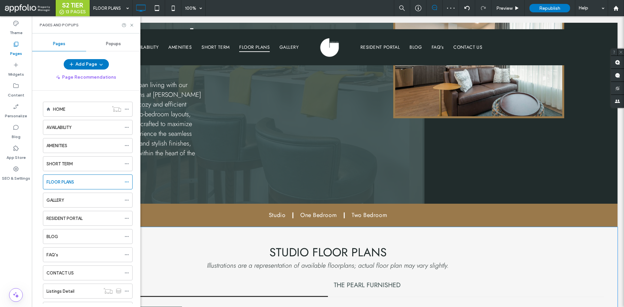
click at [20, 170] on div "SEO & Settings" at bounding box center [16, 173] width 32 height 21
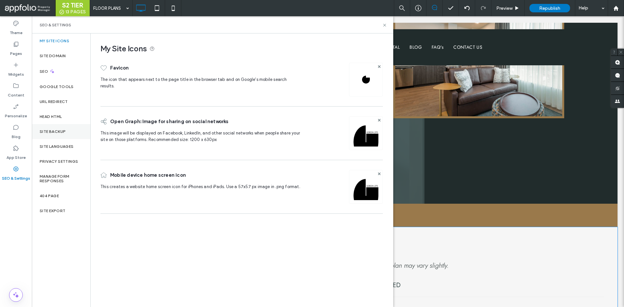
click at [63, 129] on label "Site Backup" at bounding box center [53, 131] width 26 height 5
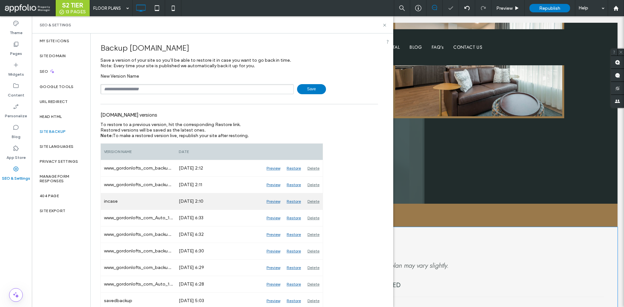
click at [295, 200] on div "Restore" at bounding box center [293, 201] width 21 height 16
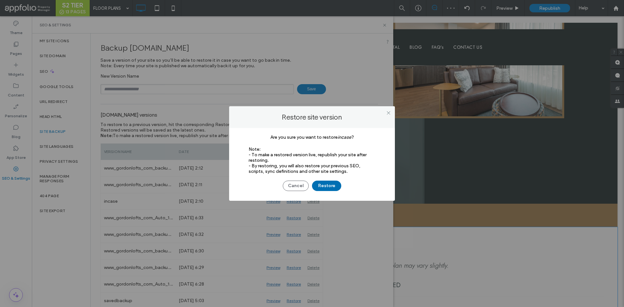
click at [328, 185] on button "Restore" at bounding box center [326, 186] width 29 height 10
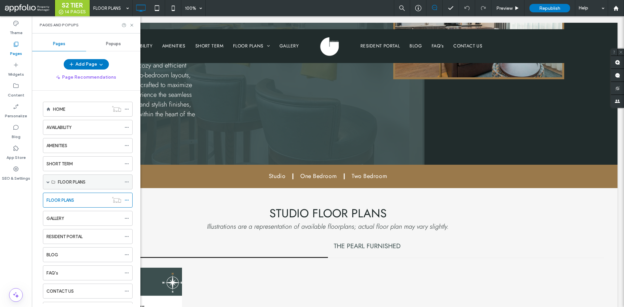
click at [46, 182] on div "FLOOR PLANS" at bounding box center [88, 182] width 90 height 15
click at [49, 183] on span at bounding box center [47, 181] width 3 height 3
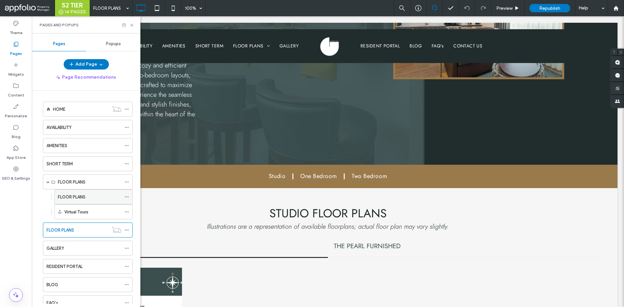
click at [71, 198] on label "FLOOR PLANS" at bounding box center [72, 196] width 28 height 11
click at [133, 28] on div "Pages and Popups" at bounding box center [86, 24] width 109 height 17
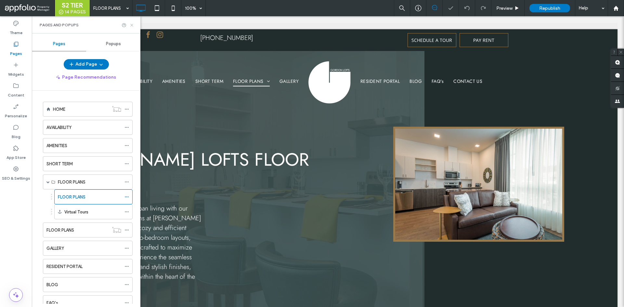
click at [132, 25] on use at bounding box center [131, 25] width 3 height 3
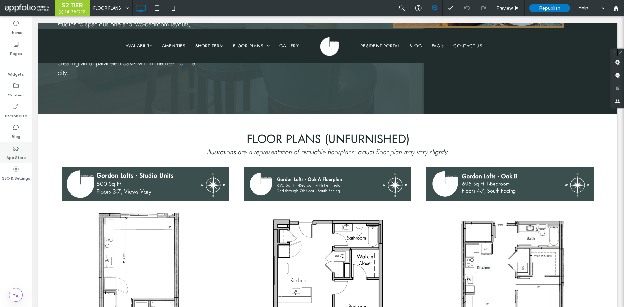
scroll to position [163, 0]
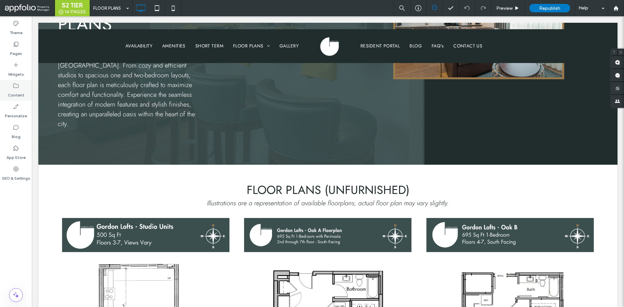
click at [25, 88] on div "Content" at bounding box center [16, 90] width 32 height 21
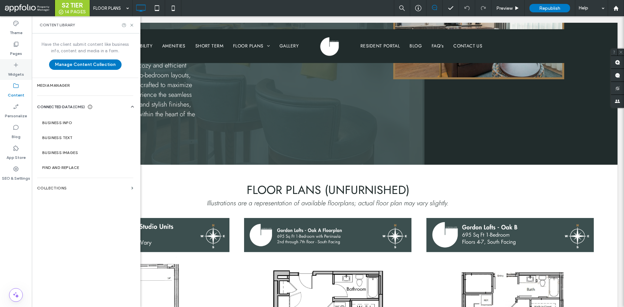
click at [28, 64] on div "Widgets" at bounding box center [16, 69] width 32 height 21
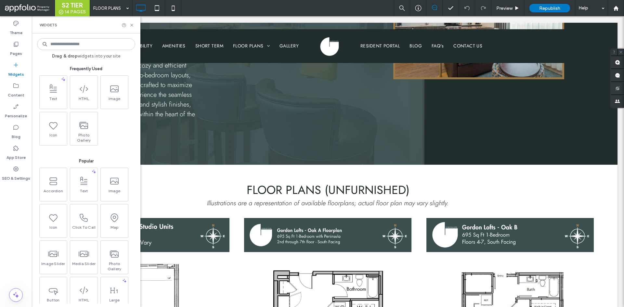
click at [64, 50] on div "Drag & drop widgets into your site Frequently Used Text HTML Image Icon Photo G…" at bounding box center [86, 170] width 98 height 267
click at [64, 44] on input at bounding box center [86, 44] width 98 height 12
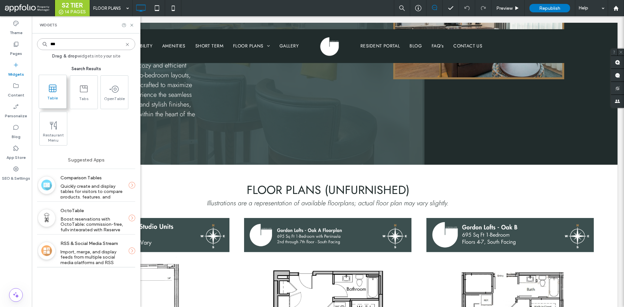
type input "***"
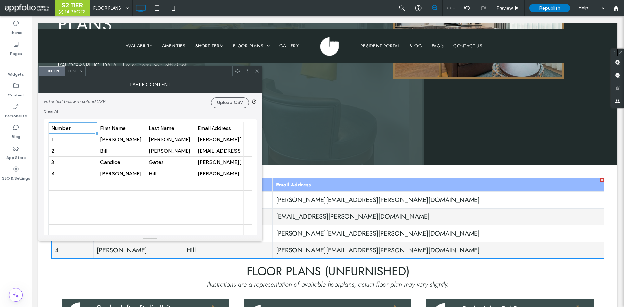
click at [254, 70] on div at bounding box center [257, 71] width 10 height 10
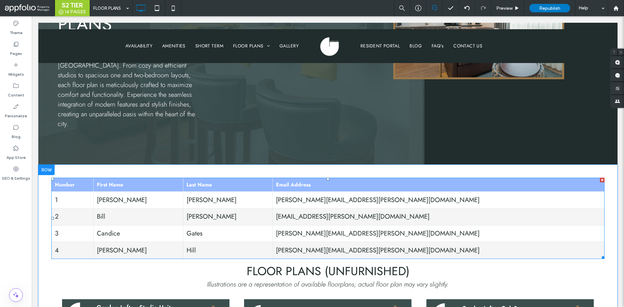
click at [600, 178] on div at bounding box center [602, 180] width 5 height 5
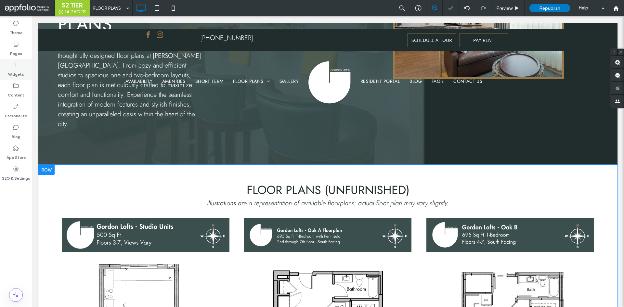
click at [19, 67] on div "Widgets" at bounding box center [16, 69] width 32 height 21
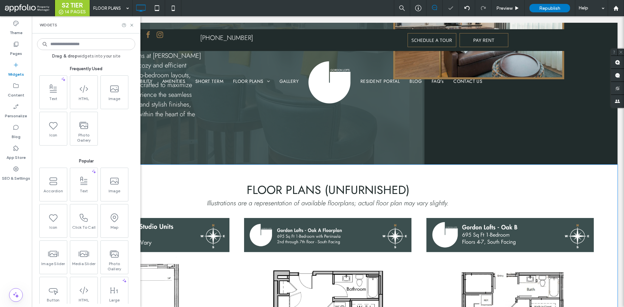
click at [60, 46] on input at bounding box center [86, 44] width 98 height 12
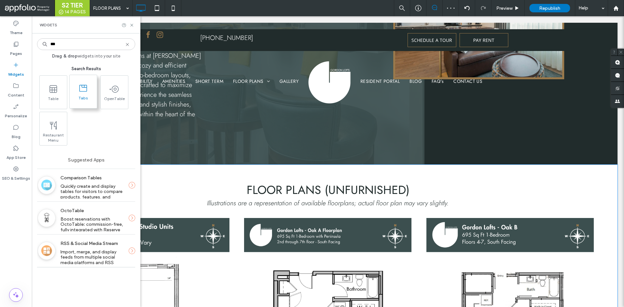
type input "***"
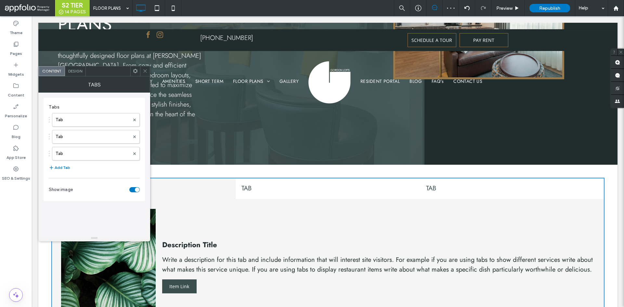
click at [146, 68] on span at bounding box center [145, 71] width 5 height 10
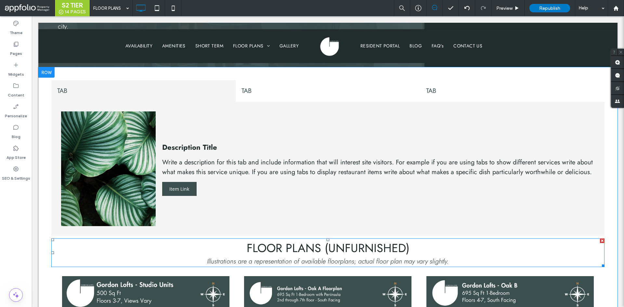
scroll to position [228, 0]
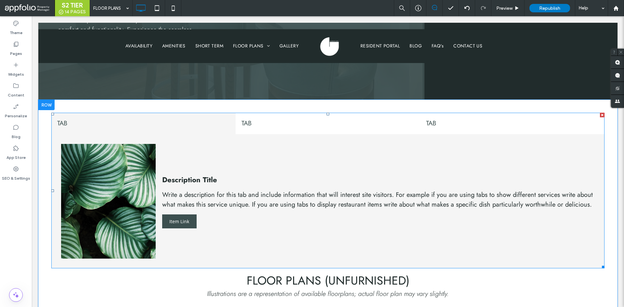
click at [259, 191] on span at bounding box center [327, 191] width 553 height 156
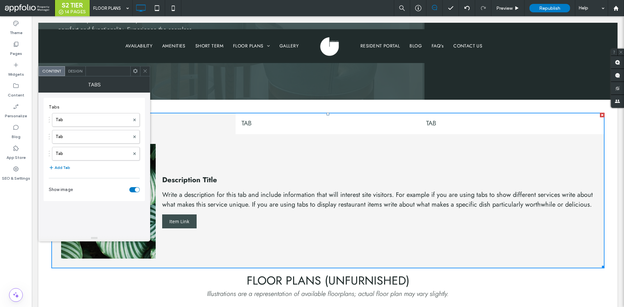
click at [147, 67] on span at bounding box center [145, 71] width 5 height 10
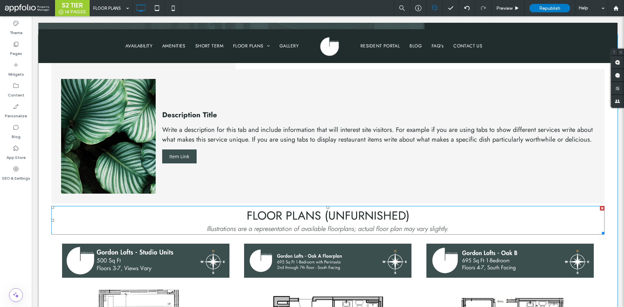
scroll to position [195, 0]
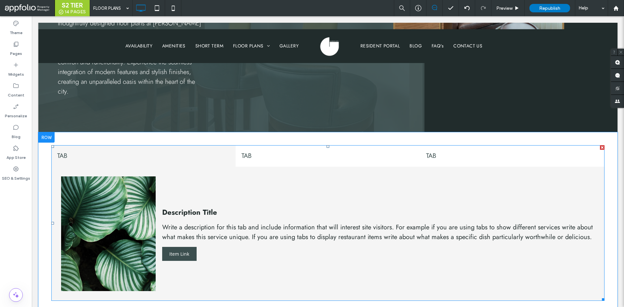
click at [212, 186] on span at bounding box center [327, 223] width 553 height 156
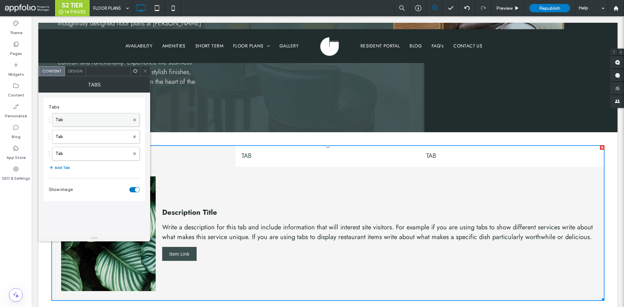
click at [66, 119] on label "Tab" at bounding box center [93, 119] width 74 height 13
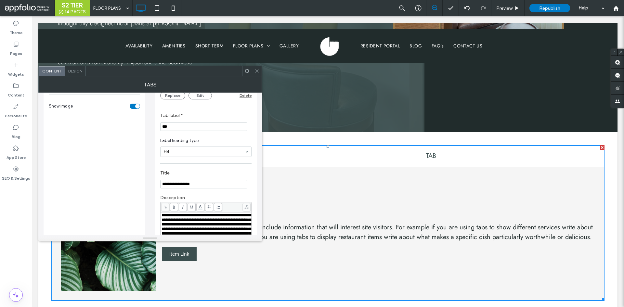
scroll to position [0, 0]
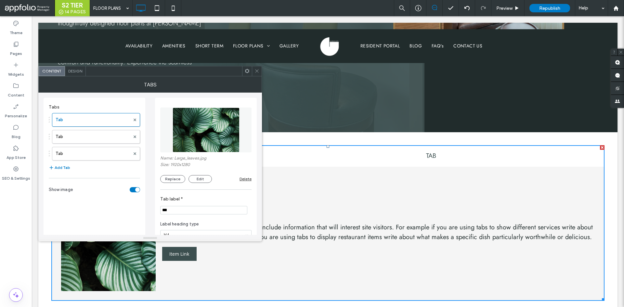
click at [257, 75] on span at bounding box center [257, 71] width 5 height 10
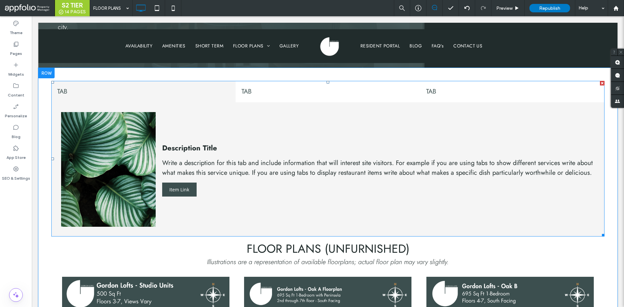
scroll to position [195, 0]
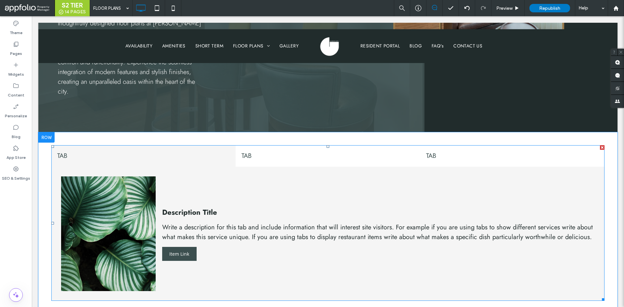
click at [263, 168] on span at bounding box center [327, 223] width 553 height 156
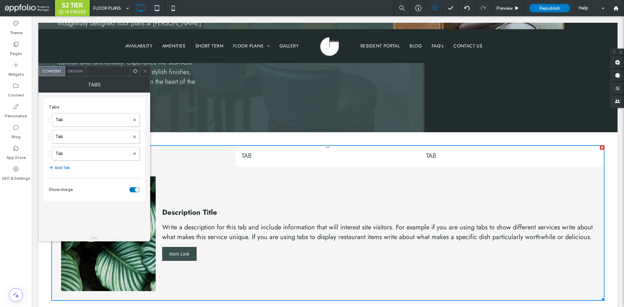
click at [78, 112] on div "Tab Tab Tab" at bounding box center [94, 135] width 91 height 51
click at [76, 120] on label "Tab" at bounding box center [93, 119] width 74 height 13
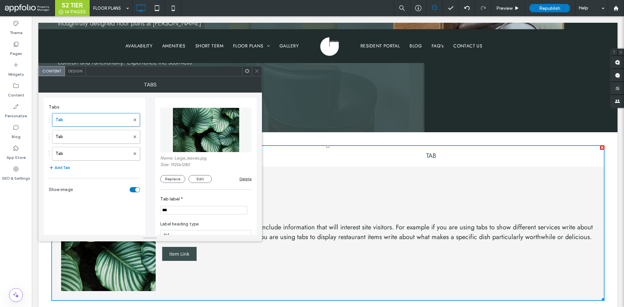
click at [254, 69] on div at bounding box center [257, 71] width 10 height 10
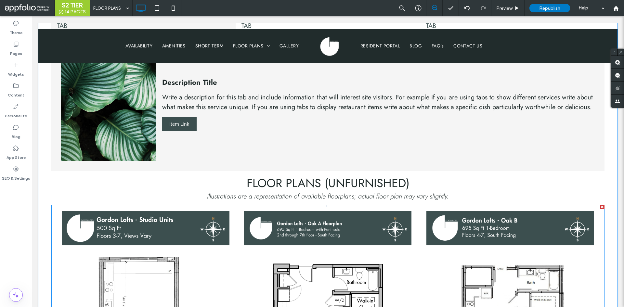
scroll to position [98, 0]
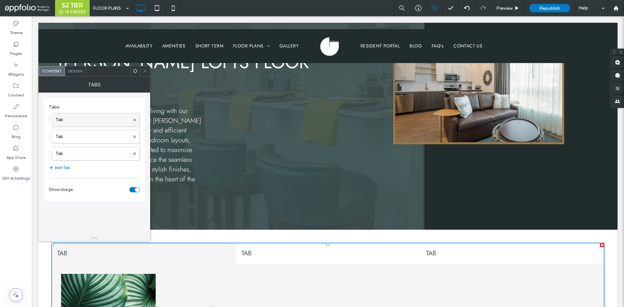
click at [85, 124] on label "Tab" at bounding box center [93, 119] width 74 height 13
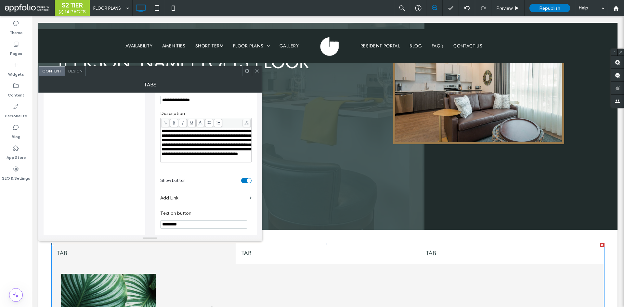
scroll to position [208, 0]
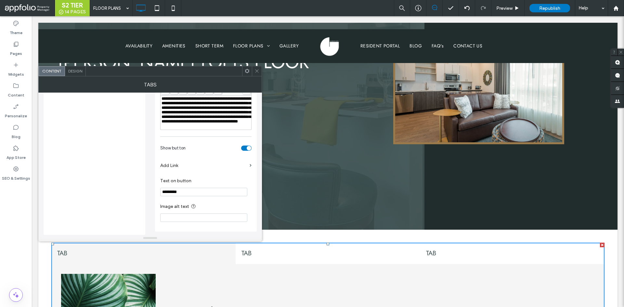
click at [244, 147] on div "toggle" at bounding box center [246, 148] width 10 height 5
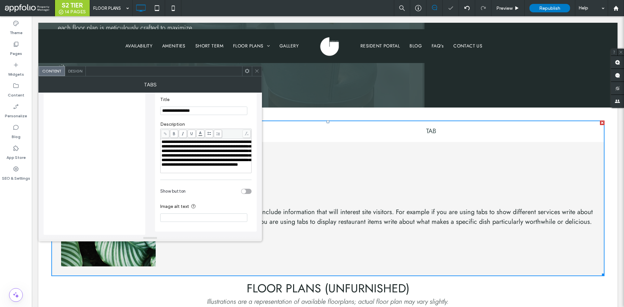
scroll to position [163, 0]
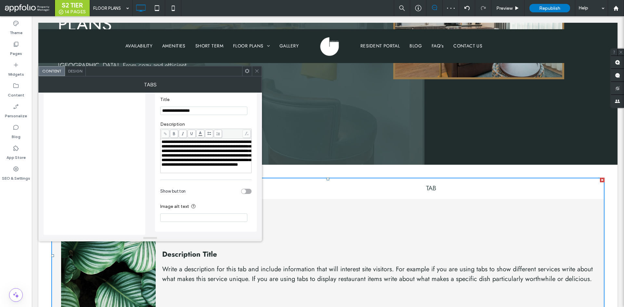
click at [248, 192] on div "toggle" at bounding box center [246, 191] width 10 height 5
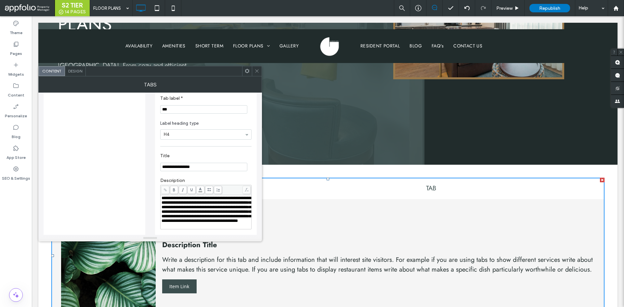
scroll to position [111, 0]
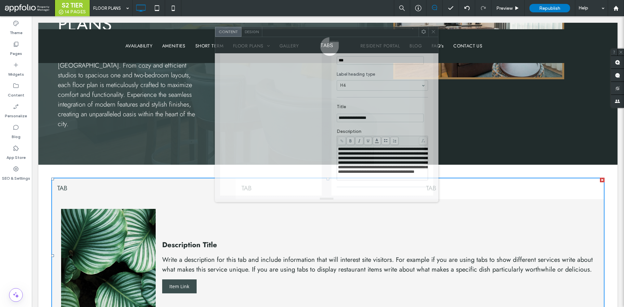
drag, startPoint x: 193, startPoint y: 75, endPoint x: 370, endPoint y: 36, distance: 180.9
click at [370, 36] on div at bounding box center [340, 32] width 156 height 10
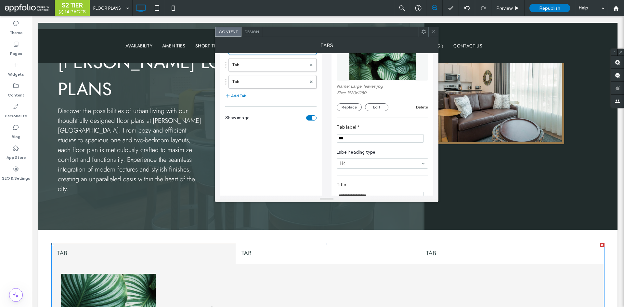
scroll to position [0, 0]
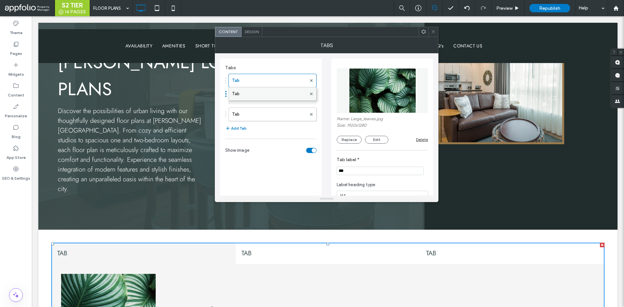
drag, startPoint x: 226, startPoint y: 99, endPoint x: 254, endPoint y: 92, distance: 28.5
click at [433, 32] on icon at bounding box center [433, 31] width 5 height 5
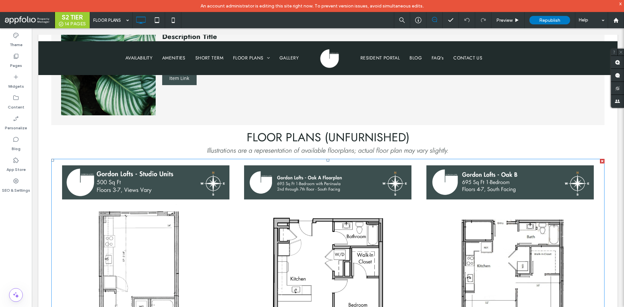
scroll to position [423, 0]
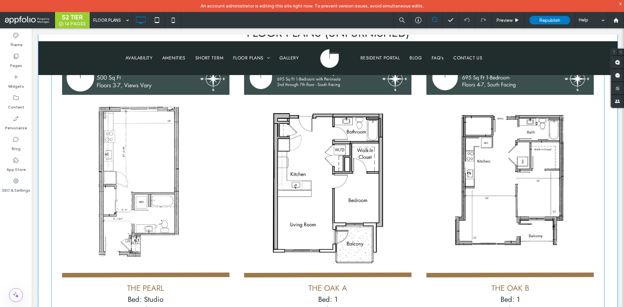
click at [237, 157] on li "The Oak A Bed: 1 Bath: 1 Rent: $1,880 - $1,931 Button" at bounding box center [328, 196] width 182 height 276
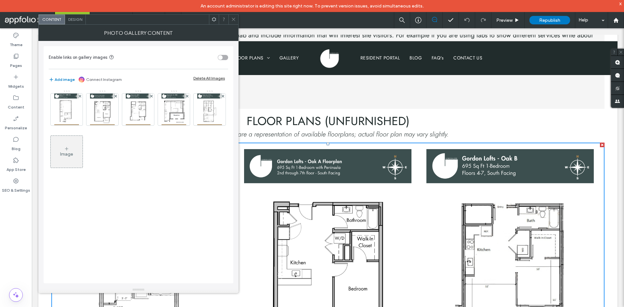
scroll to position [325, 0]
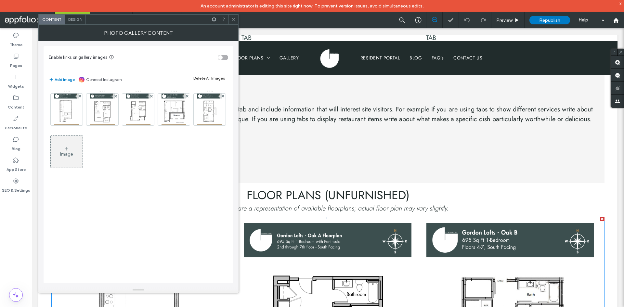
click at [237, 16] on div at bounding box center [234, 20] width 10 height 10
